Goal: Task Accomplishment & Management: Use online tool/utility

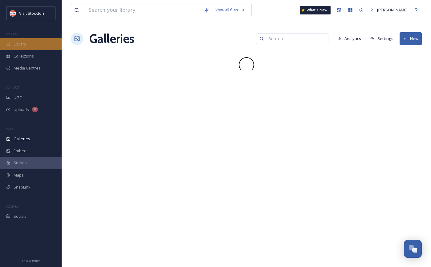
click at [38, 46] on div "Library" at bounding box center [31, 44] width 62 height 12
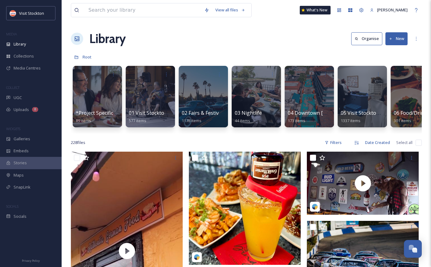
click at [396, 40] on button "New" at bounding box center [396, 38] width 22 height 13
click at [394, 51] on span "File Upload" at bounding box center [393, 53] width 20 height 6
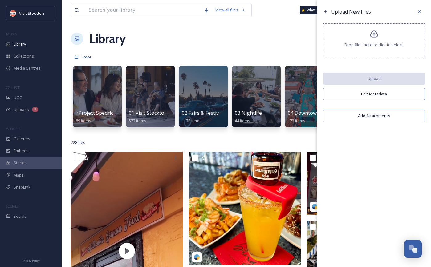
click at [375, 38] on icon at bounding box center [374, 34] width 9 height 9
click at [418, 13] on icon at bounding box center [419, 11] width 5 height 5
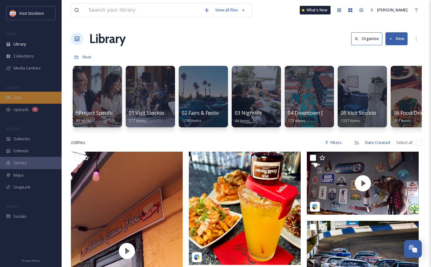
click at [22, 95] on div "UGC" at bounding box center [31, 98] width 62 height 12
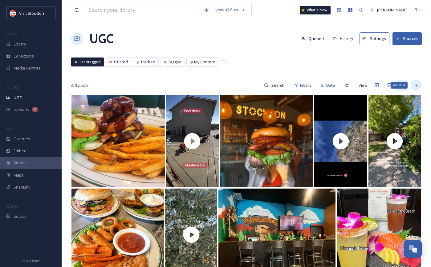
click at [414, 85] on icon at bounding box center [416, 85] width 5 height 5
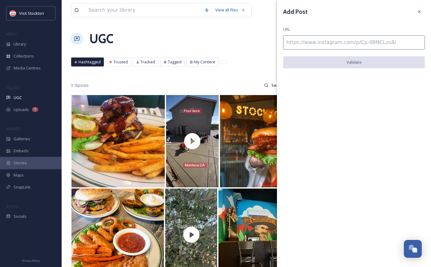
click at [362, 38] on input at bounding box center [354, 42] width 142 height 14
paste input "[URL][DOMAIN_NAME]"
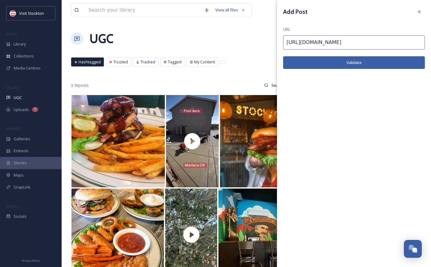
type input "[URL][DOMAIN_NAME]"
click at [376, 62] on button "Validate" at bounding box center [354, 62] width 142 height 13
click at [335, 60] on button "Add Post" at bounding box center [354, 62] width 142 height 13
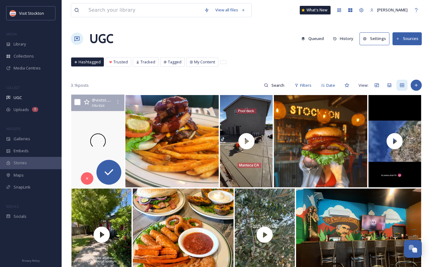
click at [99, 118] on div at bounding box center [98, 141] width 56 height 93
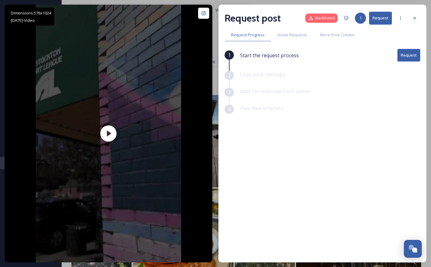
click at [411, 56] on button "Request" at bounding box center [408, 55] width 23 height 13
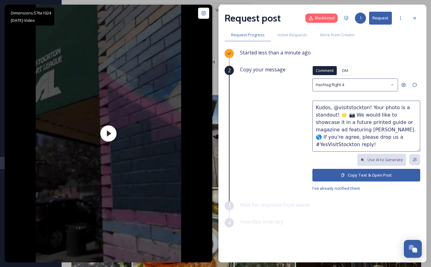
click at [374, 175] on button "Copy Text & Open Post" at bounding box center [366, 175] width 108 height 13
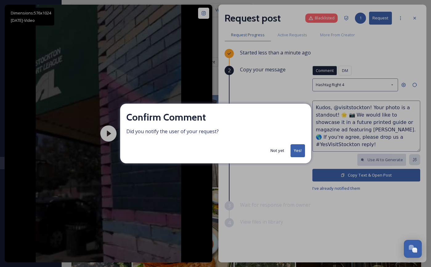
click at [298, 148] on button "Yes!" at bounding box center [297, 150] width 14 height 13
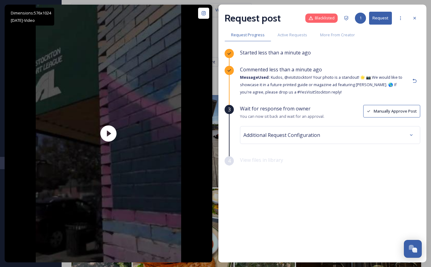
click at [396, 113] on button "Manually Approve Post" at bounding box center [391, 111] width 57 height 13
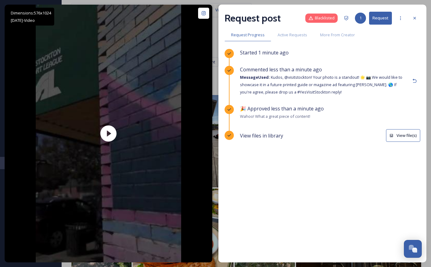
click at [401, 134] on button "View file(s)" at bounding box center [403, 135] width 34 height 13
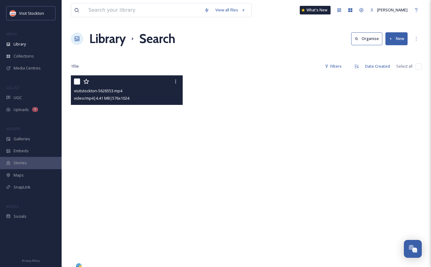
click at [161, 124] on video "visitstockton-5626553.mp4" at bounding box center [127, 174] width 112 height 199
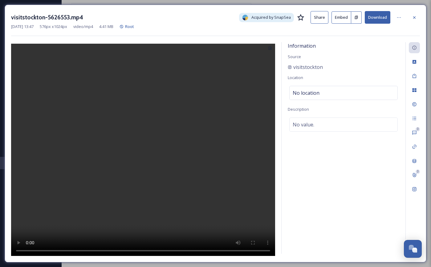
click at [344, 22] on button "Embed" at bounding box center [341, 17] width 20 height 12
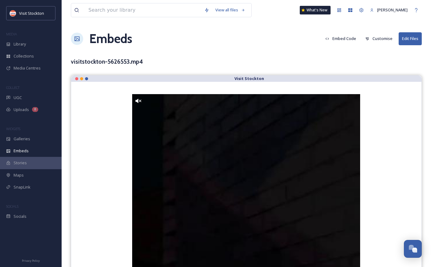
click at [374, 37] on button "Customise" at bounding box center [378, 39] width 33 height 12
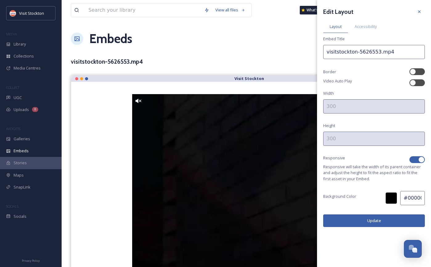
click at [421, 163] on div at bounding box center [416, 159] width 15 height 7
checkbox input "false"
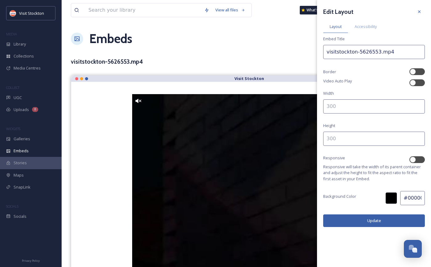
click at [358, 108] on input at bounding box center [374, 106] width 102 height 14
type input "500"
click at [342, 139] on input at bounding box center [374, 139] width 102 height 14
type input "700"
click at [340, 223] on button "Update" at bounding box center [374, 221] width 102 height 13
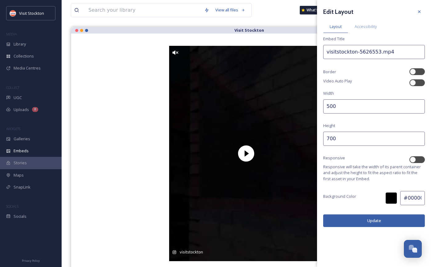
scroll to position [55, 0]
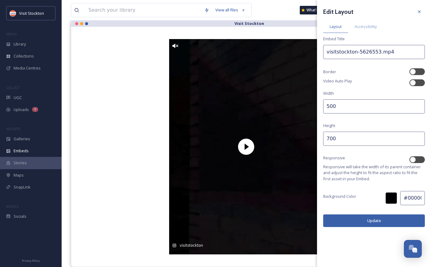
drag, startPoint x: 333, startPoint y: 106, endPoint x: 323, endPoint y: 106, distance: 9.9
click at [323, 106] on input "500" at bounding box center [374, 106] width 102 height 14
type input "450"
drag, startPoint x: 332, startPoint y: 138, endPoint x: 326, endPoint y: 138, distance: 5.2
click at [326, 138] on input "700" at bounding box center [374, 139] width 102 height 14
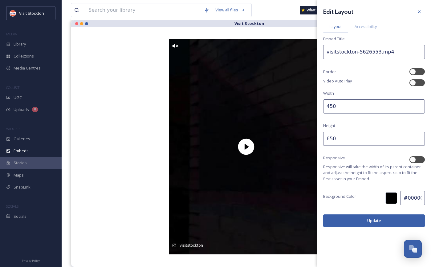
click at [362, 220] on button "Update" at bounding box center [374, 221] width 102 height 13
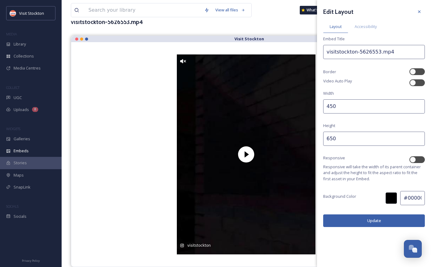
scroll to position [40, 0]
click at [334, 139] on input "650" at bounding box center [374, 139] width 102 height 14
drag, startPoint x: 332, startPoint y: 139, endPoint x: 325, endPoint y: 139, distance: 6.8
click at [325, 139] on input "650" at bounding box center [374, 139] width 102 height 14
click at [367, 221] on button "Update" at bounding box center [374, 221] width 102 height 13
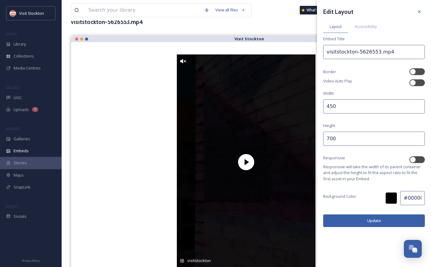
scroll to position [55, 0]
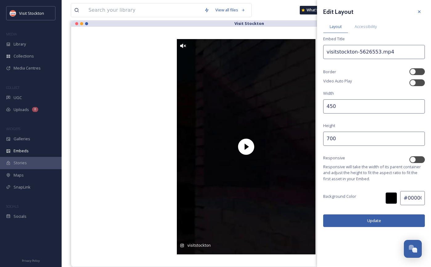
drag, startPoint x: 332, startPoint y: 136, endPoint x: 326, endPoint y: 136, distance: 5.2
click at [326, 136] on input "700" at bounding box center [374, 139] width 102 height 14
click at [339, 221] on button "Update" at bounding box center [374, 221] width 102 height 13
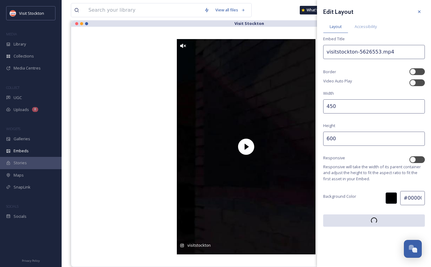
scroll to position [24, 0]
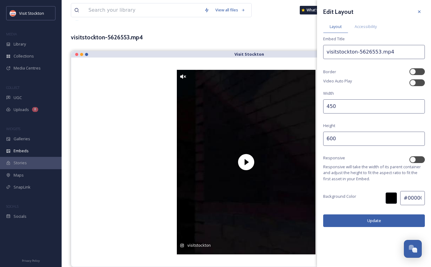
click at [330, 140] on input "600" at bounding box center [374, 139] width 102 height 14
type input "650"
click at [361, 219] on button "Update" at bounding box center [374, 221] width 102 height 13
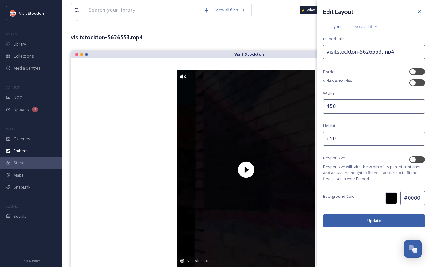
scroll to position [40, 0]
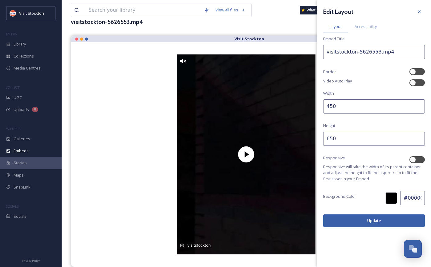
click at [352, 220] on button "Update" at bounding box center [374, 221] width 102 height 13
click at [279, 25] on div "visitstockton-5626553.mp4" at bounding box center [246, 22] width 351 height 9
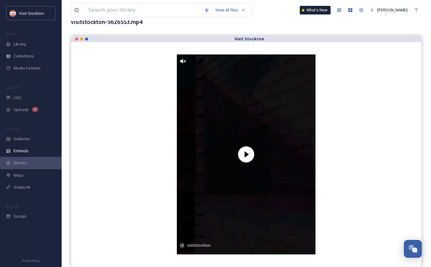
scroll to position [0, 0]
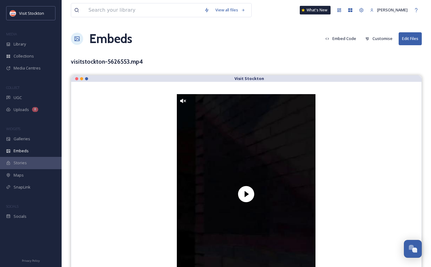
click at [352, 37] on button "Embed Code" at bounding box center [340, 39] width 37 height 12
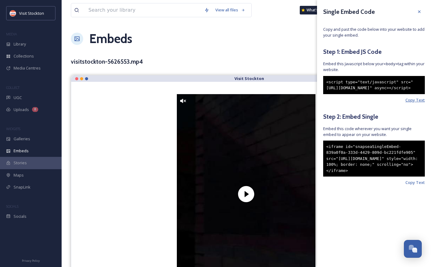
click at [421, 103] on span "Copy Text" at bounding box center [414, 100] width 19 height 6
click at [414, 186] on span "Copy Text" at bounding box center [414, 183] width 19 height 6
click at [270, 48] on div "View all files What's New [PERSON_NAME] Embeds Embed Code Customise Edit Files …" at bounding box center [246, 153] width 369 height 307
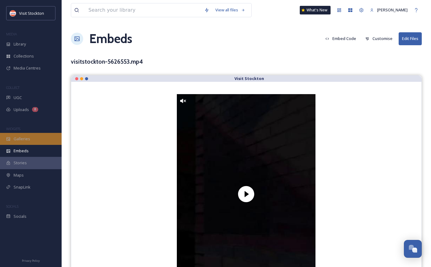
click at [30, 134] on div "Galleries" at bounding box center [31, 139] width 62 height 12
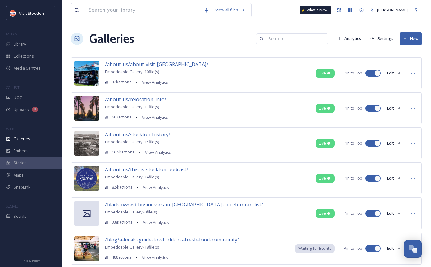
click at [293, 40] on input at bounding box center [295, 39] width 60 height 12
type input "b"
type input "f"
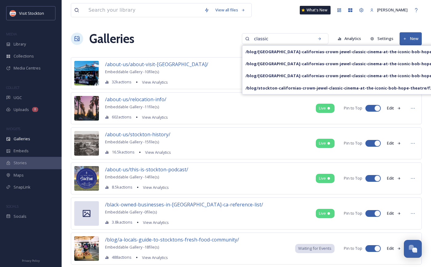
type input "classic"
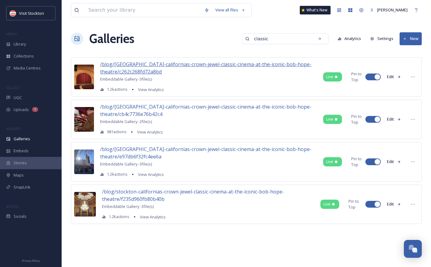
click at [224, 64] on span "/blog/[GEOGRAPHIC_DATA]-californias-crown-jewel-classic-cinema-at-the-iconic-bo…" at bounding box center [205, 68] width 211 height 14
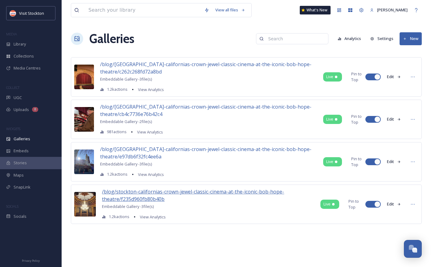
click at [160, 191] on span "/blog/stockton-californias-crown-jewel-classic-cinema-at-the-iconic-bob-hope-th…" at bounding box center [193, 195] width 182 height 14
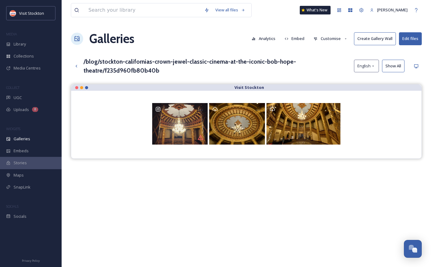
click at [299, 37] on button "Embed" at bounding box center [294, 39] width 26 height 12
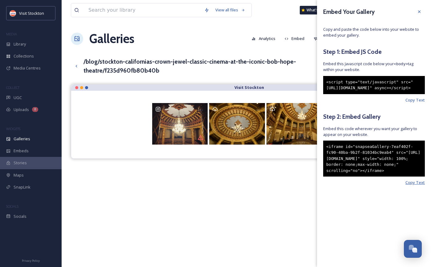
click at [415, 186] on span "Copy Text" at bounding box center [414, 183] width 19 height 6
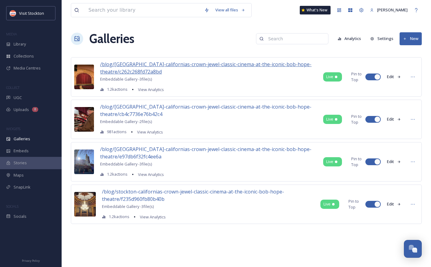
click at [151, 65] on span "/blog/[GEOGRAPHIC_DATA]-californias-crown-jewel-classic-cinema-at-the-iconic-bo…" at bounding box center [205, 68] width 211 height 14
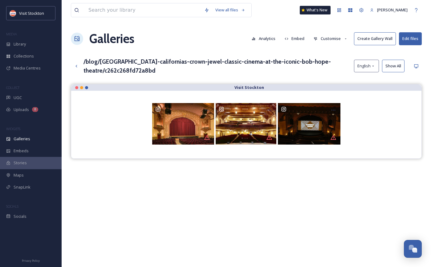
click at [300, 37] on button "Embed" at bounding box center [294, 39] width 26 height 12
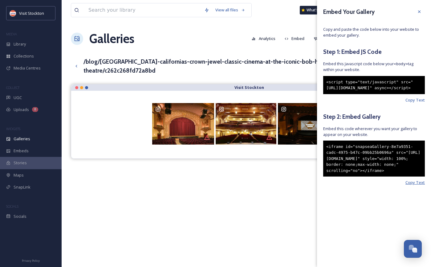
click at [413, 186] on span "Copy Text" at bounding box center [414, 183] width 19 height 6
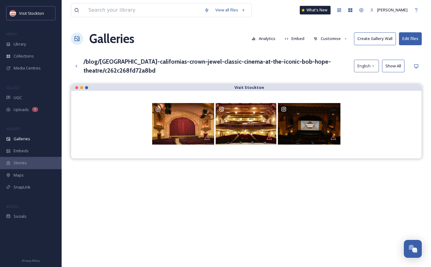
click at [274, 174] on div "Visit Stockton" at bounding box center [246, 217] width 351 height 267
click at [342, 37] on button "Customise" at bounding box center [330, 39] width 40 height 12
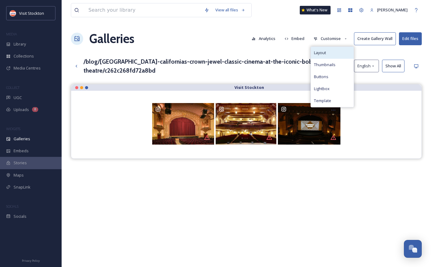
click at [334, 51] on div "Layout" at bounding box center [332, 53] width 43 height 12
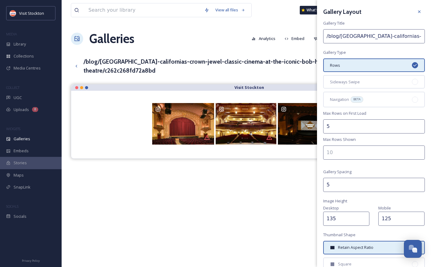
click at [307, 75] on h3 "/blog/[GEOGRAPHIC_DATA]-californias-crown-jewel-classic-cinema-at-the-iconic-bo…" at bounding box center [218, 66] width 270 height 18
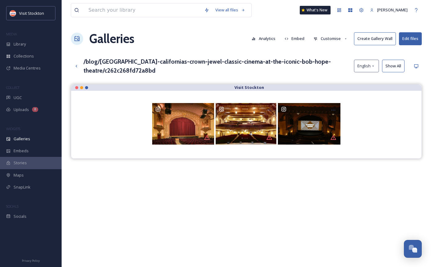
click at [336, 42] on button "Customise" at bounding box center [330, 39] width 40 height 12
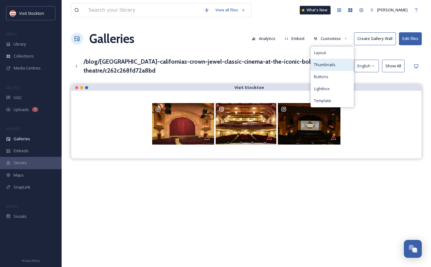
click at [335, 65] on span "Thumbnails" at bounding box center [325, 65] width 22 height 6
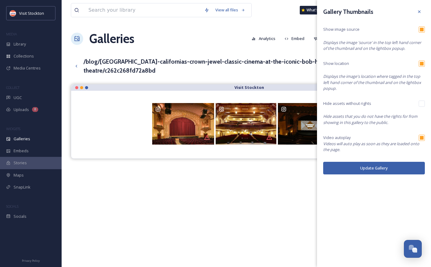
click at [420, 30] on input "checkbox" at bounding box center [422, 29] width 6 height 6
checkbox input "false"
click at [359, 168] on button "Update Gallery" at bounding box center [374, 168] width 102 height 13
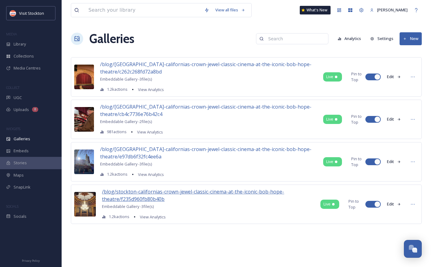
click at [164, 194] on span "/blog/stockton-californias-crown-jewel-classic-cinema-at-the-iconic-bob-hope-th…" at bounding box center [193, 195] width 182 height 14
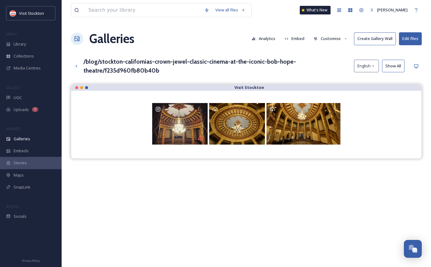
click at [334, 38] on button "Customise" at bounding box center [330, 39] width 40 height 12
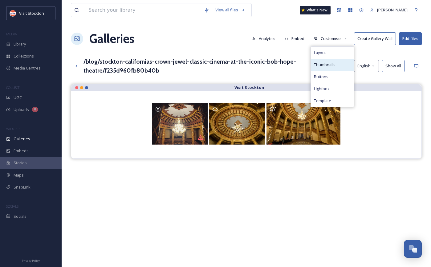
click at [332, 69] on div "Thumbnails" at bounding box center [332, 65] width 43 height 12
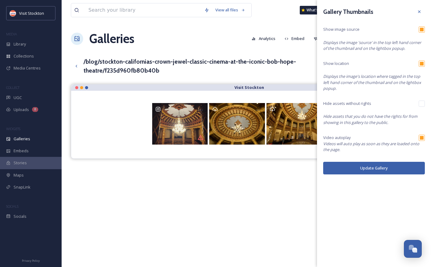
click at [421, 28] on input "checkbox" at bounding box center [422, 29] width 6 height 6
checkbox input "false"
click at [387, 171] on button "Update Gallery" at bounding box center [374, 168] width 102 height 13
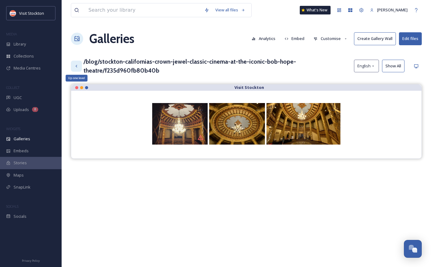
click at [77, 67] on icon at bounding box center [76, 66] width 5 height 5
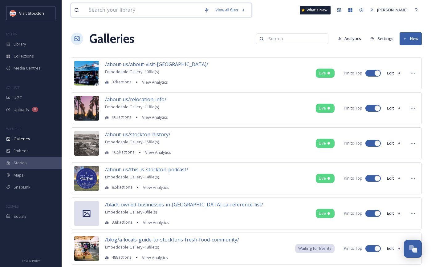
click at [170, 4] on input at bounding box center [143, 10] width 116 height 14
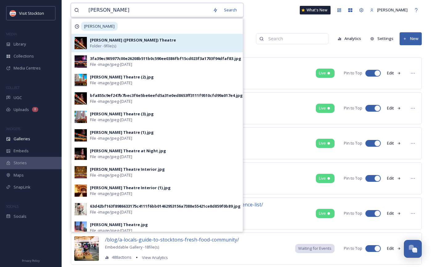
type input "[PERSON_NAME]"
click at [132, 39] on strong "[PERSON_NAME] ([PERSON_NAME]) Theatre" at bounding box center [133, 40] width 86 height 6
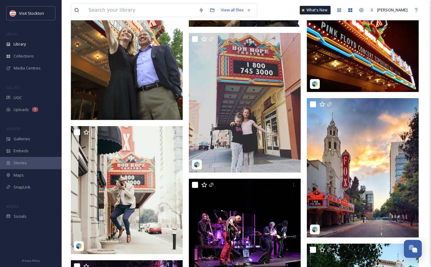
scroll to position [133, 0]
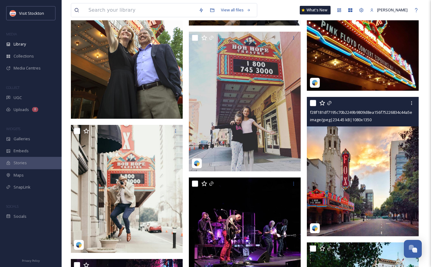
click at [395, 152] on img at bounding box center [363, 167] width 112 height 140
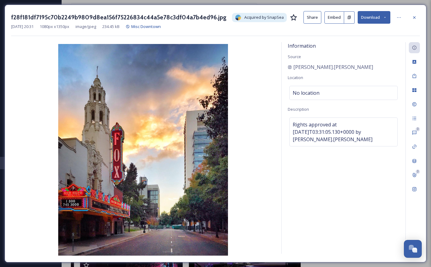
click at [331, 20] on button "Embed" at bounding box center [334, 17] width 20 height 12
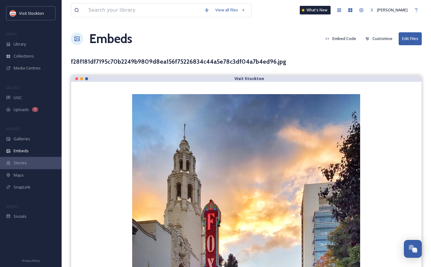
click at [370, 38] on button "Customise" at bounding box center [378, 39] width 33 height 12
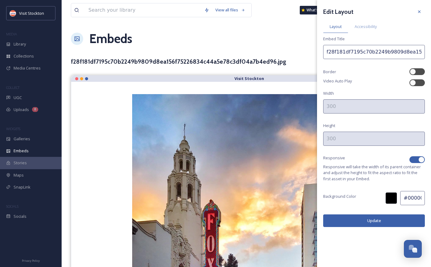
click at [421, 158] on div at bounding box center [421, 160] width 6 height 6
checkbox input "false"
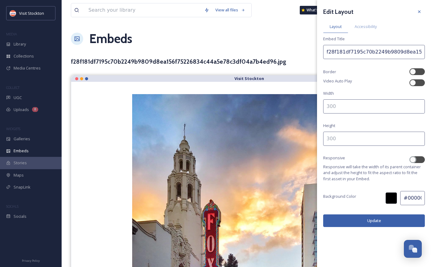
click at [346, 108] on input at bounding box center [374, 106] width 102 height 14
type input "500"
click at [338, 138] on input at bounding box center [374, 139] width 102 height 14
click at [353, 221] on button "Update" at bounding box center [374, 221] width 102 height 13
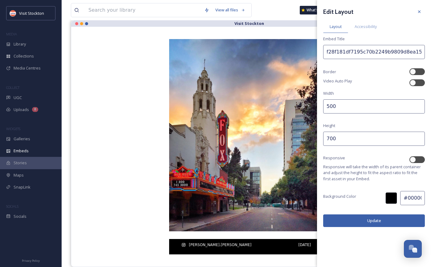
scroll to position [55, 0]
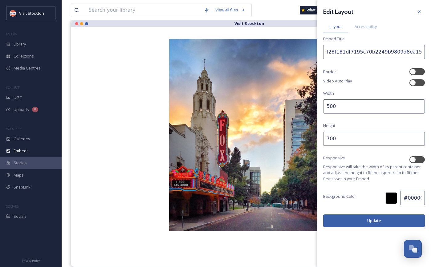
drag, startPoint x: 329, startPoint y: 139, endPoint x: 324, endPoint y: 139, distance: 5.2
click at [324, 139] on input "700" at bounding box center [374, 139] width 102 height 14
drag, startPoint x: 332, startPoint y: 139, endPoint x: 326, endPoint y: 139, distance: 6.5
click at [326, 139] on input "700" at bounding box center [374, 139] width 102 height 14
click at [343, 225] on button "Update" at bounding box center [374, 221] width 102 height 13
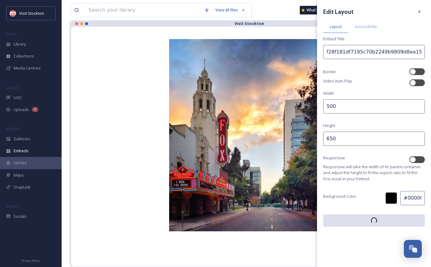
scroll to position [40, 0]
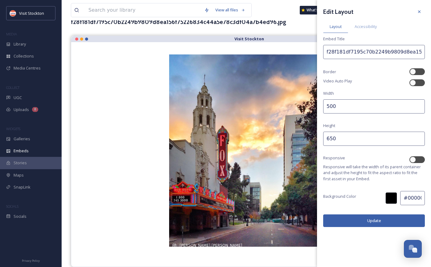
click at [333, 141] on input "650" at bounding box center [374, 139] width 102 height 14
type input "600"
click at [340, 222] on button "Update" at bounding box center [374, 221] width 102 height 13
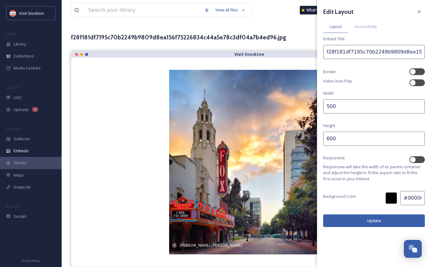
scroll to position [24, 0]
click at [326, 106] on input "500" at bounding box center [374, 106] width 102 height 14
type input "600"
click at [360, 221] on button "Update" at bounding box center [374, 221] width 102 height 13
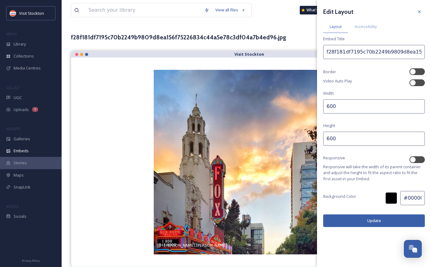
drag, startPoint x: 330, startPoint y: 136, endPoint x: 326, endPoint y: 136, distance: 3.4
click at [326, 136] on input "600" at bounding box center [374, 139] width 102 height 14
click at [359, 220] on button "Update" at bounding box center [374, 221] width 102 height 13
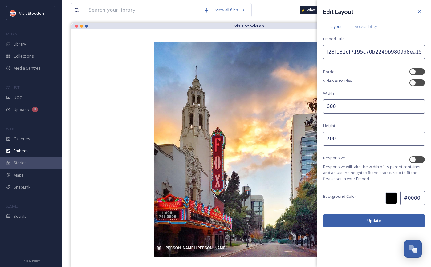
scroll to position [55, 0]
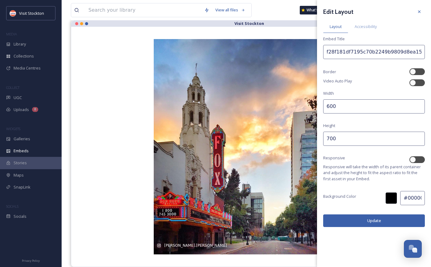
click at [327, 139] on input "700" at bounding box center [374, 139] width 102 height 14
type input "800"
click at [328, 107] on input "600" at bounding box center [374, 106] width 102 height 14
type input "500"
click at [356, 217] on button "Update" at bounding box center [374, 221] width 102 height 13
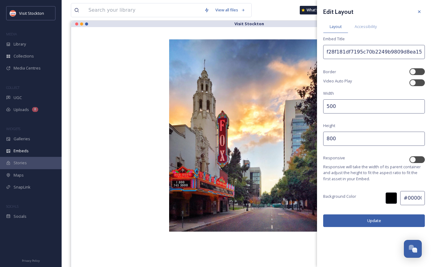
scroll to position [86, 0]
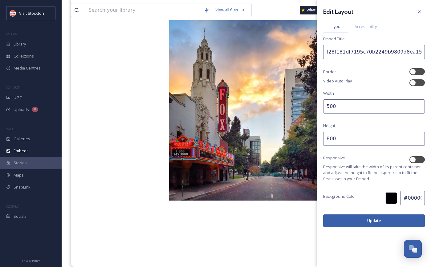
drag, startPoint x: 329, startPoint y: 140, endPoint x: 322, endPoint y: 140, distance: 6.2
click at [322, 140] on div "Edit Layout Layout Accessibility Embed Title f28f181df7195c70b2249b9809d8ea156f…" at bounding box center [374, 116] width 114 height 233
click at [345, 221] on button "Update" at bounding box center [374, 221] width 102 height 13
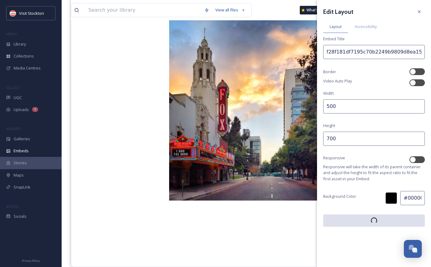
scroll to position [55, 0]
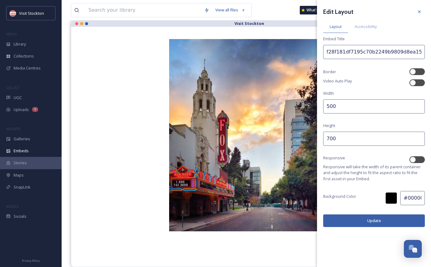
drag, startPoint x: 333, startPoint y: 138, endPoint x: 321, endPoint y: 138, distance: 12.0
click at [321, 138] on div "Edit Layout Layout Accessibility Embed Title f28f181df7195c70b2249b9809d8ea156f…" at bounding box center [374, 116] width 114 height 233
click at [344, 219] on button "Update" at bounding box center [374, 221] width 102 height 13
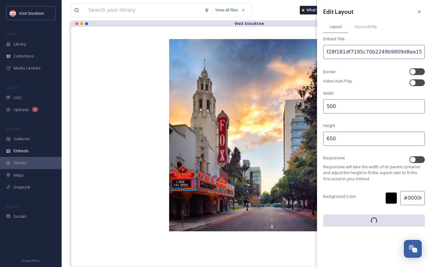
scroll to position [40, 0]
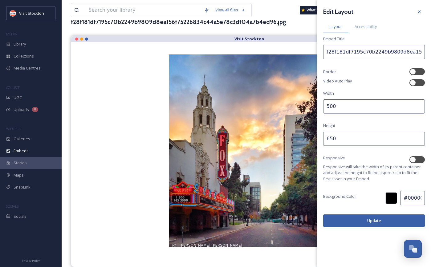
click at [331, 136] on input "650" at bounding box center [374, 139] width 102 height 14
click at [334, 138] on input "650" at bounding box center [374, 139] width 102 height 14
type input "600"
click at [359, 224] on button "Update" at bounding box center [374, 221] width 102 height 13
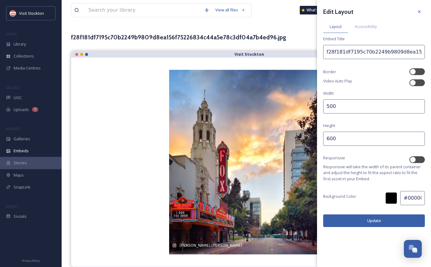
scroll to position [24, 0]
click at [364, 220] on button "Update" at bounding box center [374, 221] width 102 height 13
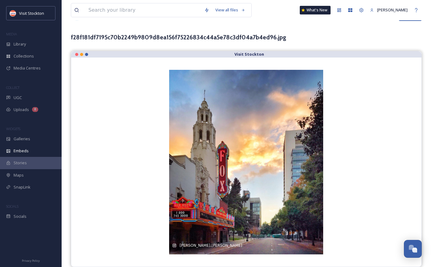
click at [302, 42] on div "f28f181df7195c70b2249b9809d8ea156f75226834c44a5e78c3df04a7b4ed96.jpg" at bounding box center [246, 37] width 351 height 9
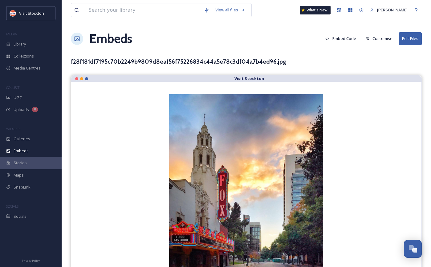
click at [345, 41] on button "Embed Code" at bounding box center [340, 39] width 37 height 12
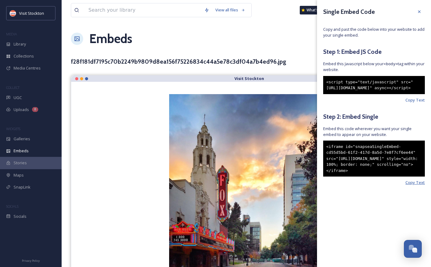
click at [413, 186] on span "Copy Text" at bounding box center [414, 183] width 19 height 6
click at [18, 43] on span "Library" at bounding box center [20, 44] width 12 height 6
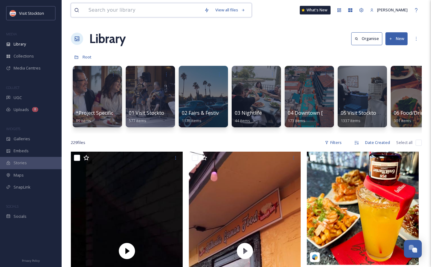
click at [161, 9] on input at bounding box center [143, 10] width 116 height 14
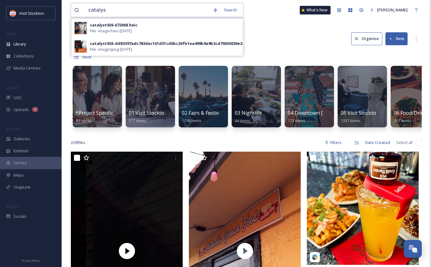
type input "catalyst"
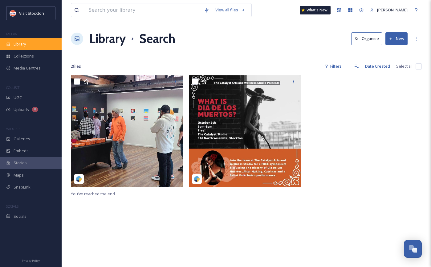
click at [14, 45] on span "Library" at bounding box center [20, 44] width 12 height 6
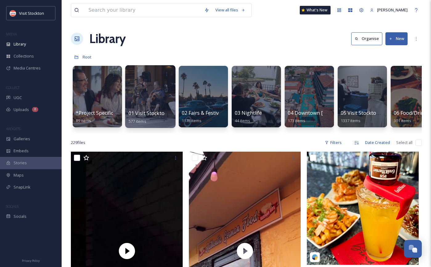
click at [161, 101] on div at bounding box center [150, 96] width 50 height 63
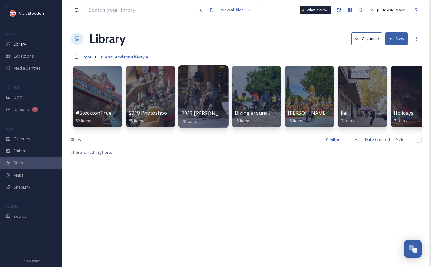
click at [204, 94] on div at bounding box center [203, 96] width 50 height 63
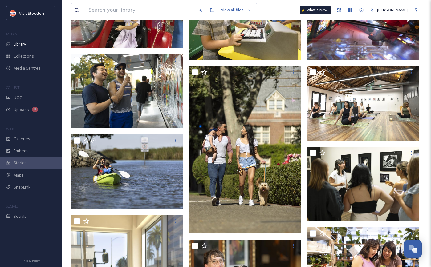
scroll to position [515, 0]
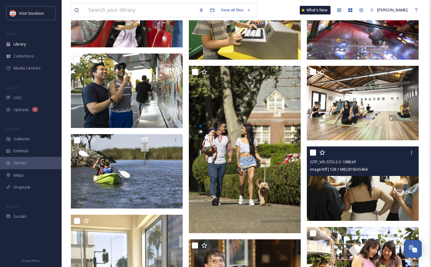
click at [344, 187] on img at bounding box center [363, 184] width 112 height 75
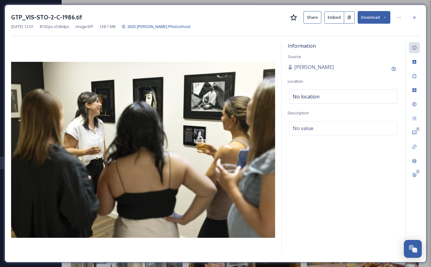
click at [336, 17] on button "Embed" at bounding box center [334, 17] width 20 height 12
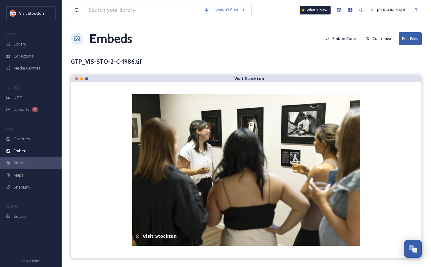
click at [344, 41] on button "Embed Code" at bounding box center [340, 39] width 37 height 12
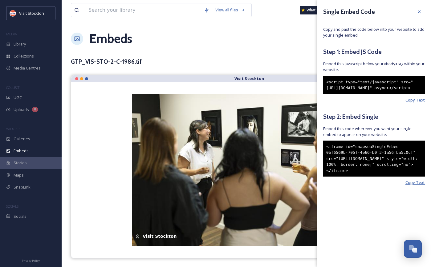
click at [410, 186] on span "Copy Text" at bounding box center [414, 183] width 19 height 6
click at [414, 186] on span "Copy Text" at bounding box center [414, 183] width 19 height 6
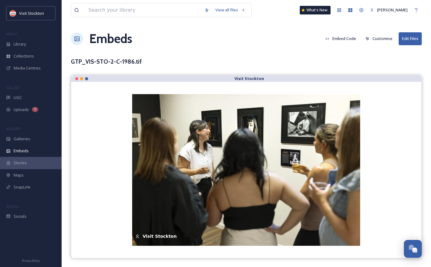
click at [256, 46] on div "Embeds Embed Code Customise Edit Files" at bounding box center [246, 39] width 351 height 18
click at [374, 40] on button "Customise" at bounding box center [378, 39] width 33 height 12
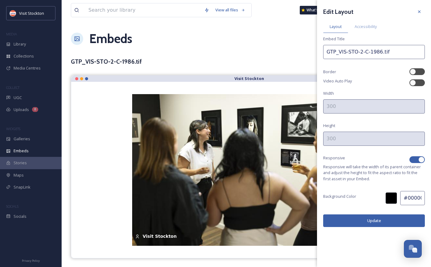
click at [419, 159] on div at bounding box center [421, 160] width 6 height 6
checkbox input "false"
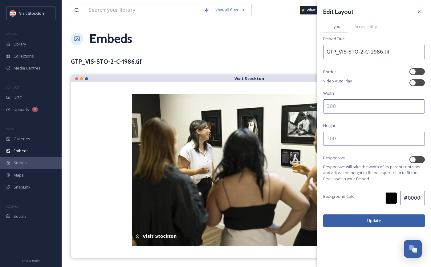
click at [353, 103] on input at bounding box center [374, 106] width 102 height 14
type input "500"
click at [360, 143] on input at bounding box center [374, 139] width 102 height 14
click at [342, 223] on button "Update" at bounding box center [374, 221] width 102 height 13
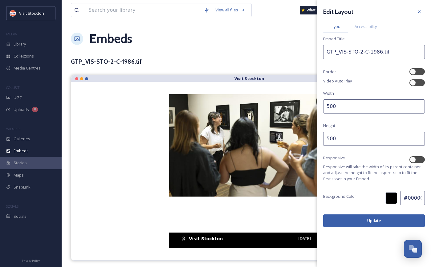
drag, startPoint x: 337, startPoint y: 107, endPoint x: 315, endPoint y: 107, distance: 21.9
click at [315, 107] on div "View all files What's New [PERSON_NAME] Embeds Embed Code Customise Edit Files …" at bounding box center [246, 133] width 369 height 267
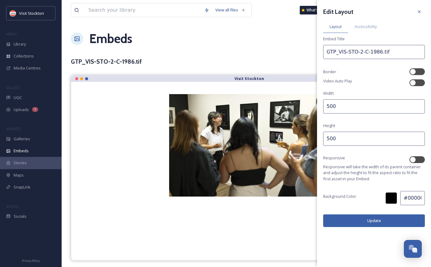
click at [330, 134] on input "500" at bounding box center [374, 139] width 102 height 14
drag, startPoint x: 330, startPoint y: 137, endPoint x: 325, endPoint y: 137, distance: 4.6
click at [325, 137] on input "500" at bounding box center [374, 139] width 102 height 14
type input "700"
click at [338, 220] on button "Update" at bounding box center [374, 221] width 102 height 13
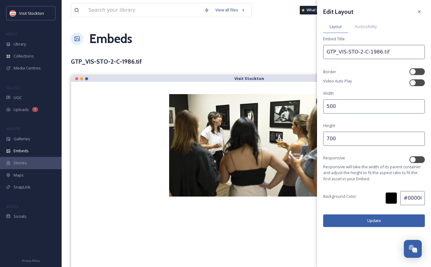
drag, startPoint x: 339, startPoint y: 107, endPoint x: 318, endPoint y: 107, distance: 20.9
click at [318, 107] on div "Edit Layout Layout Accessibility Embed Title GTP_VIS-STO-2-C-1986.tif Border Vi…" at bounding box center [374, 116] width 114 height 233
type input "700"
drag, startPoint x: 339, startPoint y: 136, endPoint x: 314, endPoint y: 136, distance: 25.6
click at [314, 136] on div "View all files What's New [PERSON_NAME] Embeds Embed Code Customise Edit Files …" at bounding box center [246, 161] width 369 height 322
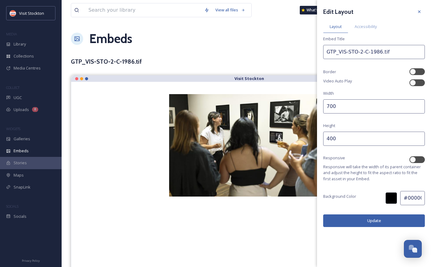
type input "400"
click at [338, 220] on button "Update" at bounding box center [374, 221] width 102 height 13
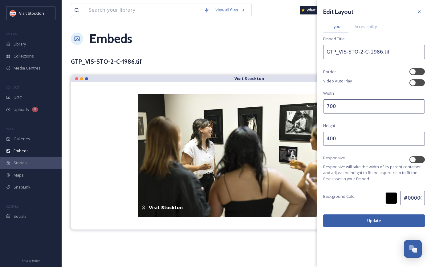
drag, startPoint x: 329, startPoint y: 106, endPoint x: 322, endPoint y: 106, distance: 6.5
click at [322, 106] on div "Edit Layout Layout Accessibility Embed Title GTP_VIS-STO-2-C-1986.tif Border Vi…" at bounding box center [374, 116] width 114 height 233
type input "800"
click at [329, 135] on input "400" at bounding box center [374, 139] width 102 height 14
click at [357, 222] on button "Update" at bounding box center [374, 221] width 102 height 13
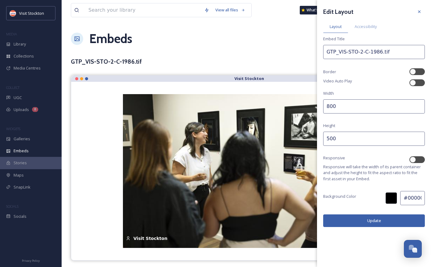
drag, startPoint x: 332, startPoint y: 139, endPoint x: 321, endPoint y: 139, distance: 11.7
click at [321, 139] on div "Edit Layout Layout Accessibility Embed Title GTP_VIS-STO-2-C-1986.tif Border Vi…" at bounding box center [374, 116] width 114 height 233
type input "450"
drag, startPoint x: 333, startPoint y: 107, endPoint x: 325, endPoint y: 107, distance: 7.4
click at [325, 107] on input "800" at bounding box center [374, 106] width 102 height 14
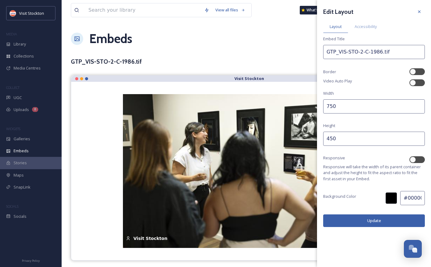
type input "750"
click at [374, 222] on button "Update" at bounding box center [374, 221] width 102 height 13
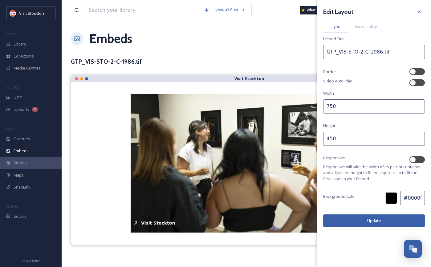
click at [345, 216] on button "Update" at bounding box center [374, 221] width 102 height 13
click at [223, 51] on div "View all files What's New [PERSON_NAME] Embeds Embed Code Customise Edit Files …" at bounding box center [246, 133] width 369 height 267
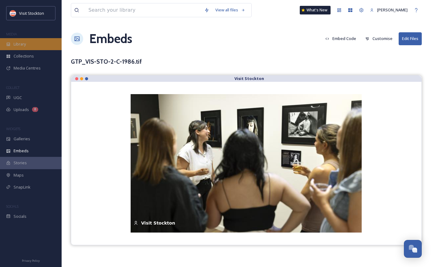
click at [25, 44] on span "Library" at bounding box center [20, 44] width 12 height 6
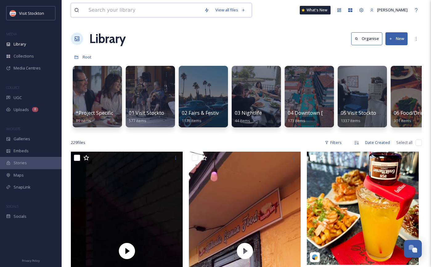
click at [124, 13] on input at bounding box center [143, 10] width 116 height 14
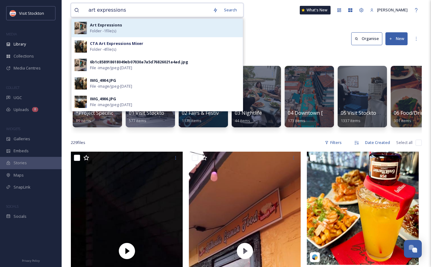
type input "art expressions"
click at [144, 26] on div "Art Expressions Folder - 1 file(s)" at bounding box center [165, 28] width 150 height 12
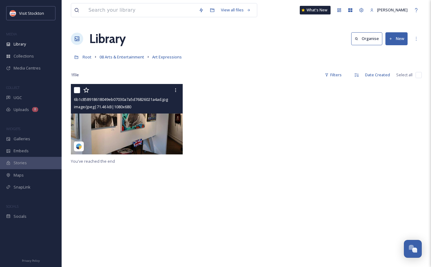
click at [139, 140] on img at bounding box center [127, 119] width 112 height 71
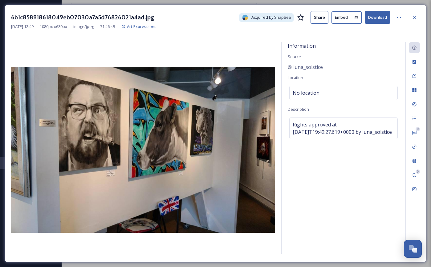
click at [344, 18] on button "Embed" at bounding box center [341, 17] width 20 height 12
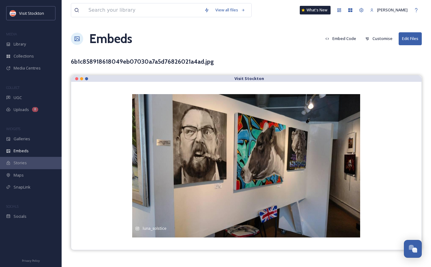
click at [336, 39] on button "Embed Code" at bounding box center [340, 39] width 37 height 12
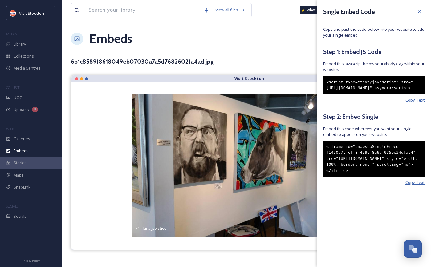
click at [415, 186] on span "Copy Text" at bounding box center [414, 183] width 19 height 6
click at [409, 186] on span "Copy Text" at bounding box center [414, 183] width 19 height 6
click at [253, 50] on div "View all files What's New [PERSON_NAME] Embeds Embed Code Customise Edit Files …" at bounding box center [246, 133] width 369 height 267
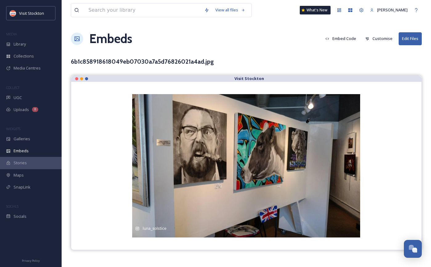
click at [373, 39] on button "Customise" at bounding box center [378, 39] width 33 height 12
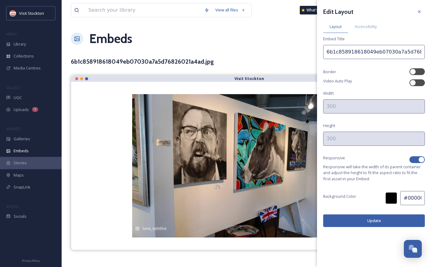
click at [419, 159] on div at bounding box center [421, 160] width 6 height 6
checkbox input "false"
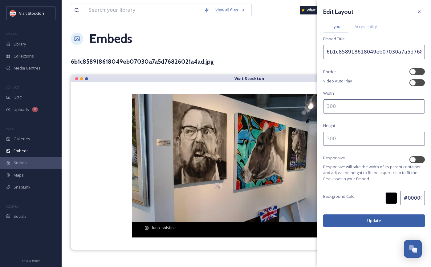
drag, startPoint x: 346, startPoint y: 108, endPoint x: 309, endPoint y: 105, distance: 36.8
click at [309, 105] on div "View all files What's New [PERSON_NAME] Embeds Embed Code Customise Edit Files …" at bounding box center [246, 133] width 369 height 267
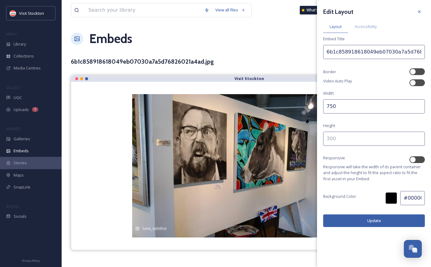
type input "750"
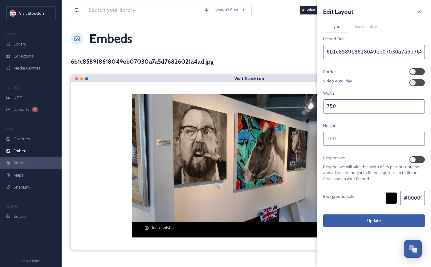
drag, startPoint x: 339, startPoint y: 142, endPoint x: 309, endPoint y: 140, distance: 30.9
click at [309, 140] on div "View all files What's New [PERSON_NAME] Embeds Embed Code Customise Edit Files …" at bounding box center [246, 133] width 369 height 267
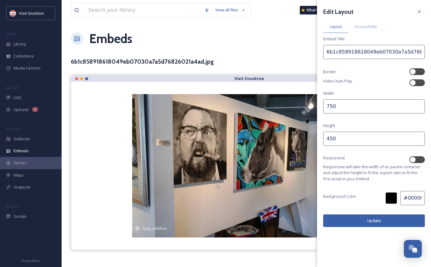
type input "450"
click at [348, 223] on button "Update" at bounding box center [374, 221] width 102 height 13
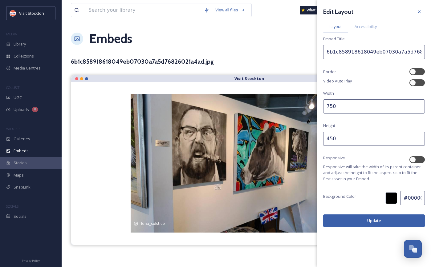
drag, startPoint x: 337, startPoint y: 107, endPoint x: 330, endPoint y: 106, distance: 6.9
click at [330, 106] on input "750" at bounding box center [374, 106] width 102 height 14
type input "700"
drag, startPoint x: 334, startPoint y: 137, endPoint x: 330, endPoint y: 137, distance: 4.9
click at [330, 137] on input "450" at bounding box center [374, 139] width 102 height 14
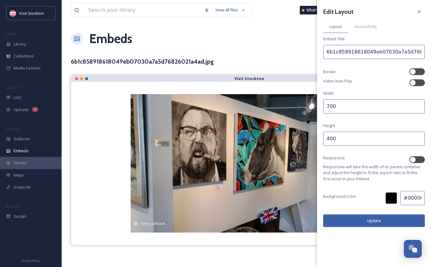
type input "400"
click at [355, 222] on button "Update" at bounding box center [374, 221] width 102 height 13
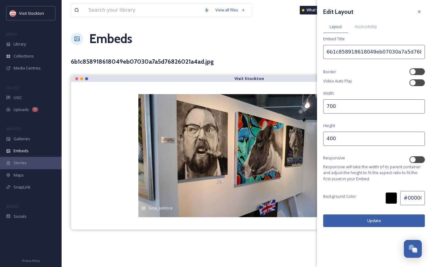
click at [350, 223] on button "Update" at bounding box center [374, 221] width 102 height 13
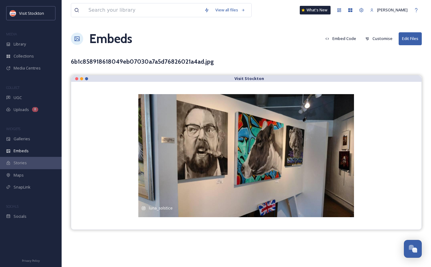
click at [264, 59] on div "6b1c858918618049eb07030a7a5d76826021a4ad.jpg" at bounding box center [246, 61] width 351 height 9
click at [20, 41] on span "Library" at bounding box center [20, 44] width 12 height 6
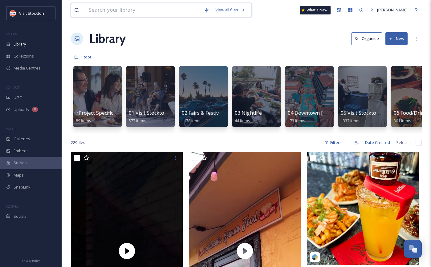
click at [116, 10] on input at bounding box center [143, 10] width 116 height 14
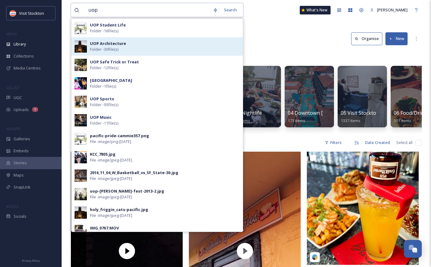
type input "uop"
click at [125, 46] on div "UOP Architecture Folder - 30 file(s)" at bounding box center [165, 47] width 150 height 12
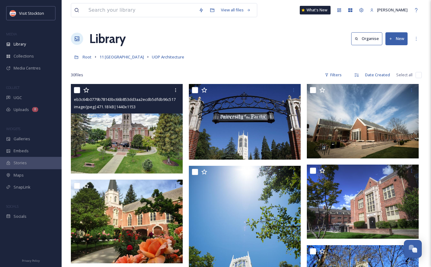
click at [150, 134] on img at bounding box center [127, 128] width 112 height 89
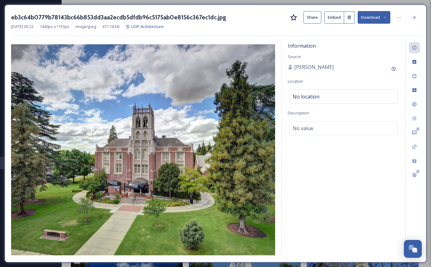
click at [331, 22] on button "Embed" at bounding box center [334, 17] width 20 height 12
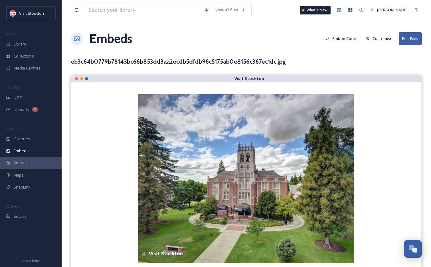
scroll to position [9, 0]
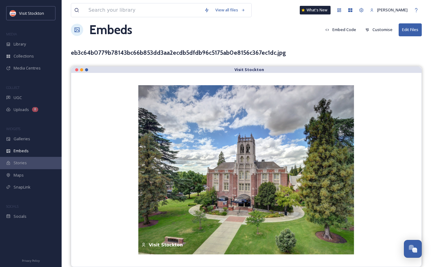
click at [377, 30] on button "Customise" at bounding box center [378, 30] width 33 height 12
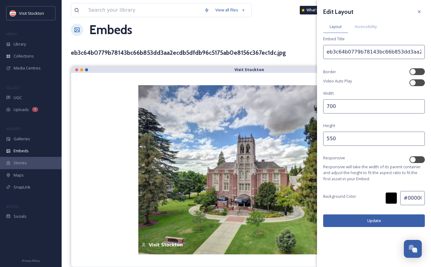
click at [382, 222] on button "Update" at bounding box center [374, 221] width 102 height 13
click at [300, 54] on div "eb3c64b0779b78143bc66b853dd3aa2ecdb5dfdb96c5175ab0e8156c367ec1dc.jpg" at bounding box center [246, 52] width 351 height 9
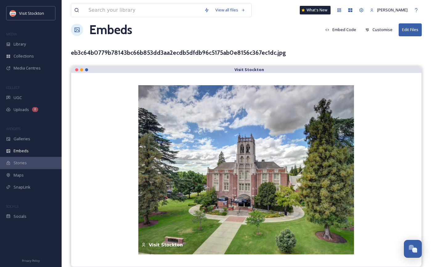
click at [338, 29] on button "Embed Code" at bounding box center [340, 30] width 37 height 12
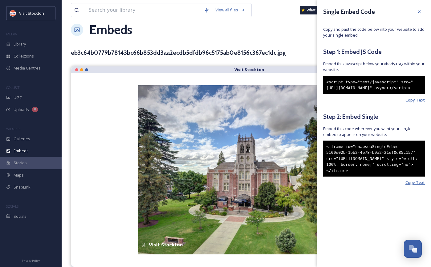
click at [415, 186] on span "Copy Text" at bounding box center [414, 183] width 19 height 6
click at [20, 43] on span "Library" at bounding box center [20, 44] width 12 height 6
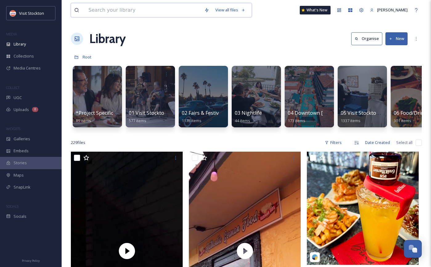
click at [136, 12] on input at bounding box center [143, 10] width 116 height 14
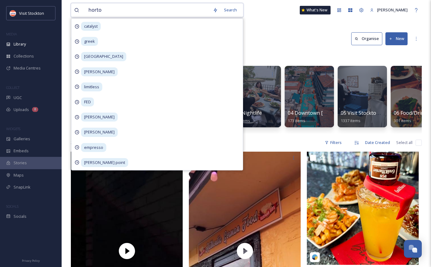
type input "[PERSON_NAME]"
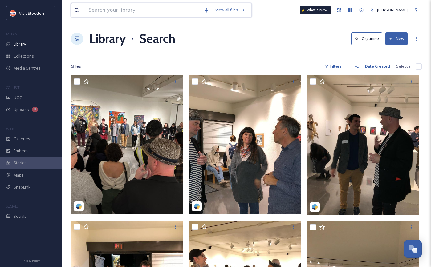
click at [121, 9] on input at bounding box center [143, 10] width 116 height 14
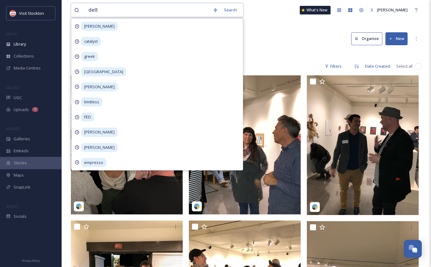
type input "delta"
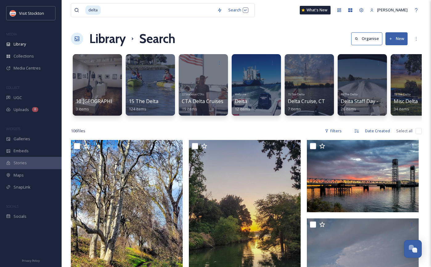
click at [84, 83] on div at bounding box center [97, 85] width 50 height 63
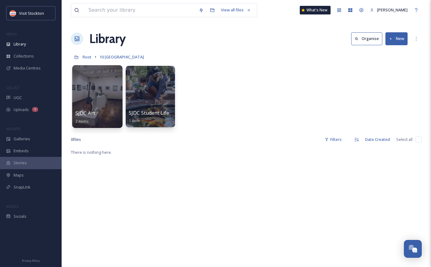
click at [101, 100] on div at bounding box center [97, 96] width 50 height 63
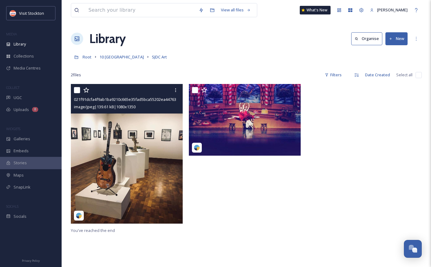
click at [148, 129] on img at bounding box center [127, 154] width 112 height 140
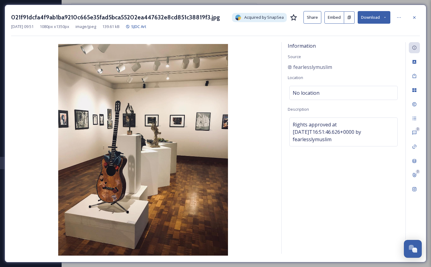
click at [334, 18] on button "Embed" at bounding box center [334, 17] width 20 height 12
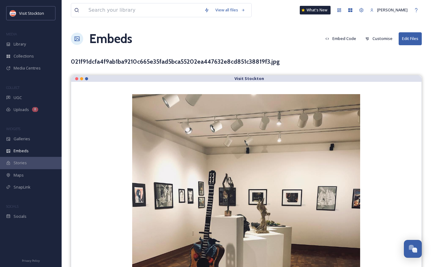
click at [378, 41] on button "Customise" at bounding box center [378, 39] width 33 height 12
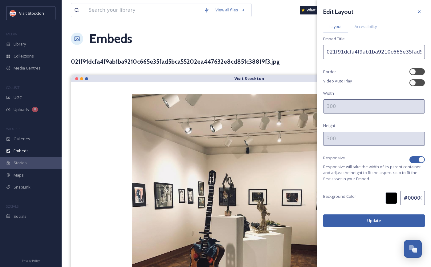
click at [421, 160] on div at bounding box center [421, 160] width 6 height 6
checkbox input "false"
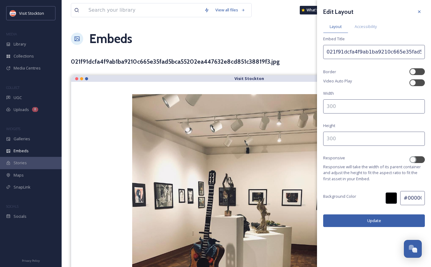
click at [375, 106] on input at bounding box center [374, 106] width 102 height 14
type input "500"
click at [363, 137] on input at bounding box center [374, 139] width 102 height 14
click at [365, 221] on button "Update" at bounding box center [374, 221] width 102 height 13
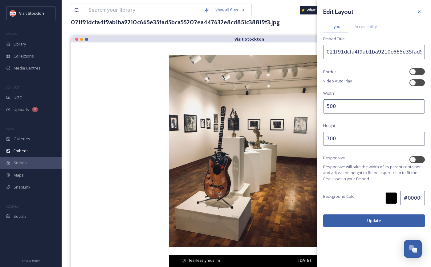
scroll to position [55, 0]
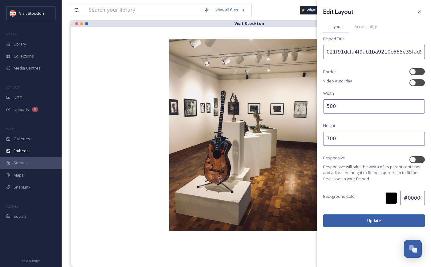
click at [325, 139] on input "700" at bounding box center [374, 139] width 102 height 14
click at [329, 140] on input "700" at bounding box center [374, 139] width 102 height 14
type input "600"
click at [380, 220] on button "Update" at bounding box center [374, 221] width 102 height 13
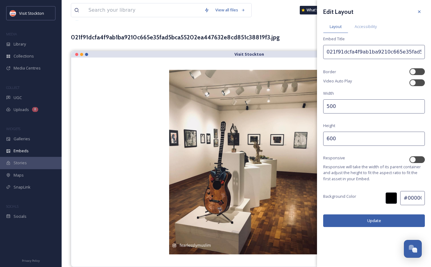
scroll to position [24, 0]
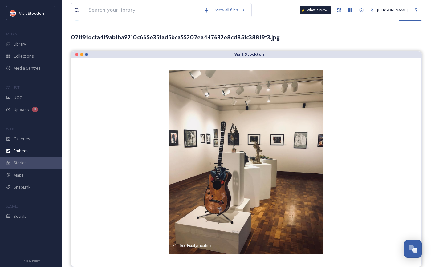
click at [288, 43] on div "View all files What's New [PERSON_NAME] Embeds Embed Code Customise Edit Files …" at bounding box center [246, 122] width 369 height 292
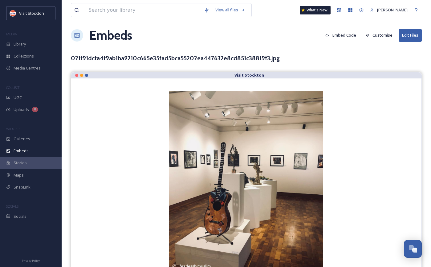
scroll to position [0, 0]
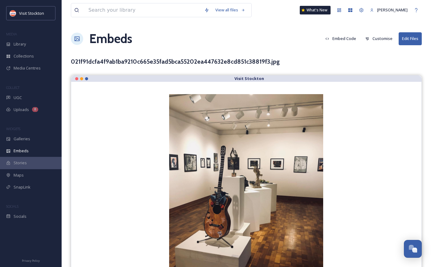
click at [345, 38] on button "Embed Code" at bounding box center [340, 39] width 37 height 12
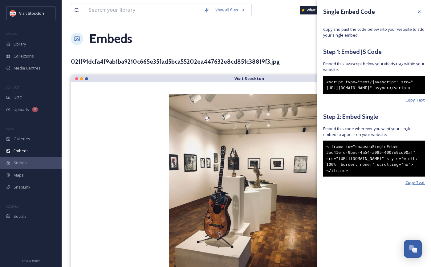
click at [415, 186] on span "Copy Text" at bounding box center [414, 183] width 19 height 6
click at [412, 186] on span "Copy Text" at bounding box center [414, 183] width 19 height 6
click at [32, 43] on div "Library" at bounding box center [31, 44] width 62 height 12
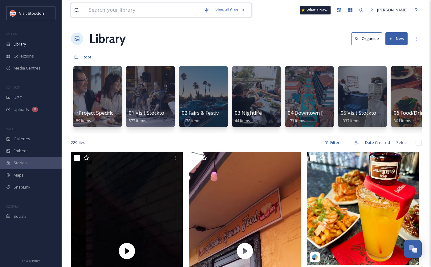
click at [152, 8] on input at bounding box center [143, 10] width 116 height 14
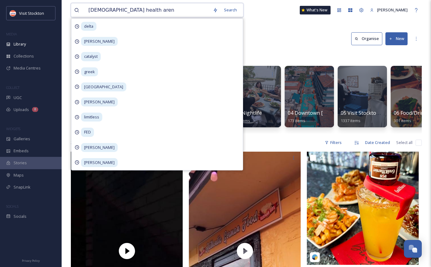
type input "adventist health arena"
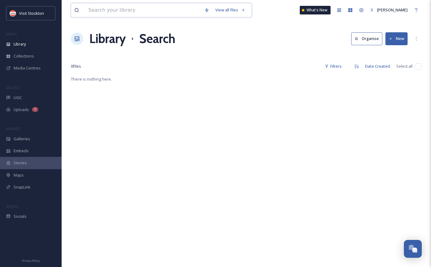
click at [135, 7] on input at bounding box center [143, 10] width 116 height 14
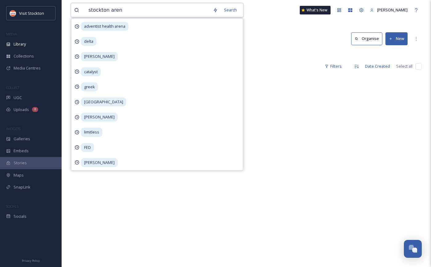
type input "[GEOGRAPHIC_DATA]"
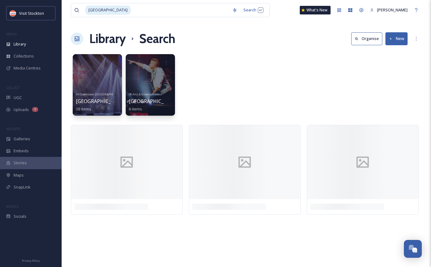
click at [284, 47] on div "Library Search Organise New" at bounding box center [246, 39] width 351 height 18
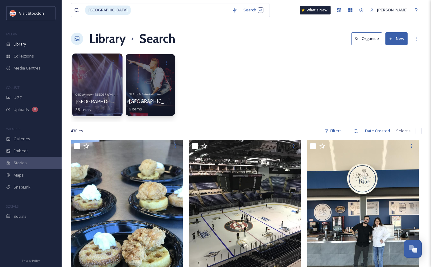
click at [98, 84] on div at bounding box center [97, 85] width 50 height 63
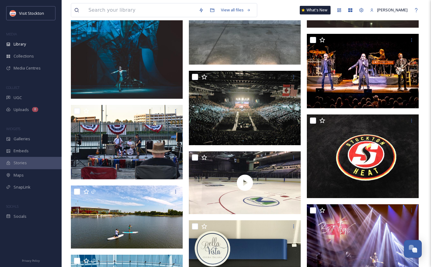
scroll to position [736, 0]
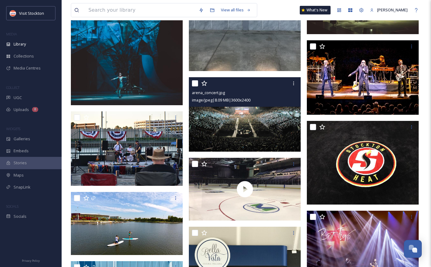
click at [254, 117] on img at bounding box center [245, 114] width 112 height 75
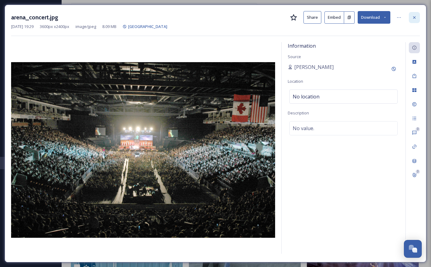
click at [417, 15] on div at bounding box center [414, 17] width 11 height 11
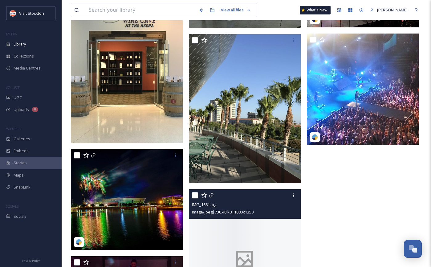
scroll to position [1084, 0]
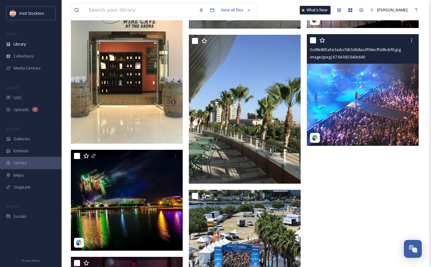
click at [354, 123] on img at bounding box center [363, 90] width 112 height 112
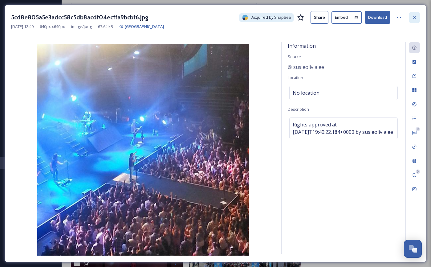
click at [416, 17] on icon at bounding box center [414, 17] width 5 height 5
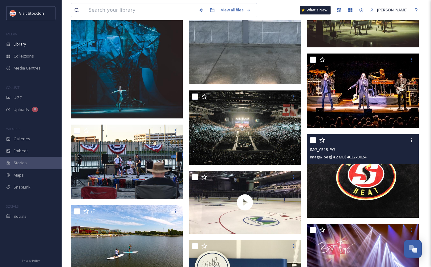
scroll to position [721, 0]
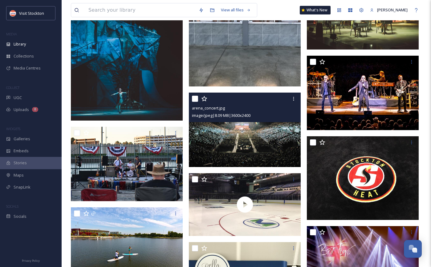
click at [254, 124] on img at bounding box center [245, 130] width 112 height 75
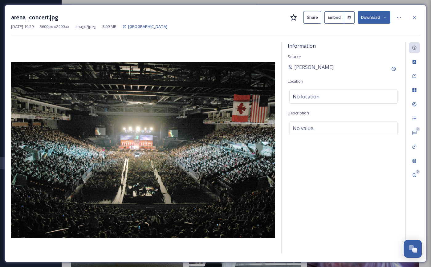
click at [337, 23] on button "Embed" at bounding box center [334, 17] width 20 height 12
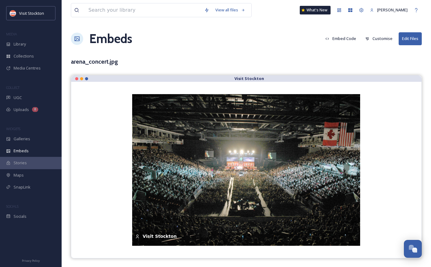
click at [348, 39] on button "Embed Code" at bounding box center [340, 39] width 37 height 12
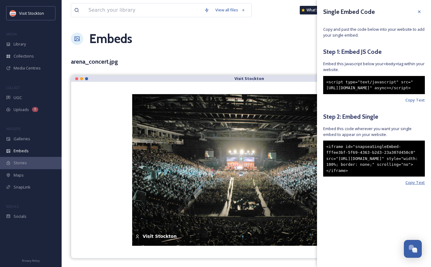
click at [411, 186] on span "Copy Text" at bounding box center [414, 183] width 19 height 6
click at [296, 69] on div "View all files What's New [PERSON_NAME] Embeds Embed Code Customise Edit Files …" at bounding box center [246, 133] width 369 height 267
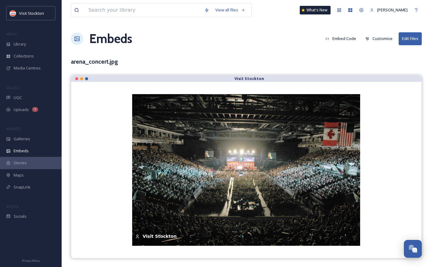
click at [375, 40] on button "Customise" at bounding box center [378, 39] width 33 height 12
click at [285, 41] on div "Embeds Embed Code Customise Edit Files" at bounding box center [246, 39] width 351 height 18
click at [348, 40] on button "Embed Code" at bounding box center [340, 39] width 37 height 12
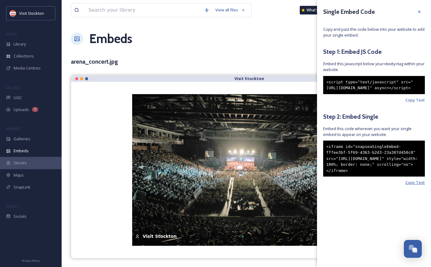
click at [416, 186] on span "Copy Text" at bounding box center [414, 183] width 19 height 6
click at [21, 47] on span "Library" at bounding box center [20, 44] width 12 height 6
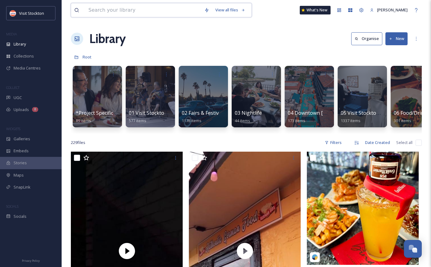
click at [137, 10] on input at bounding box center [143, 10] width 116 height 14
type input "chorale"
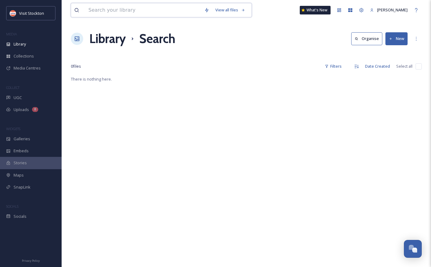
click at [125, 10] on input at bounding box center [143, 10] width 116 height 14
click at [291, 38] on div "Library Search Organise New" at bounding box center [246, 39] width 351 height 18
click at [135, 8] on input at bounding box center [143, 10] width 116 height 14
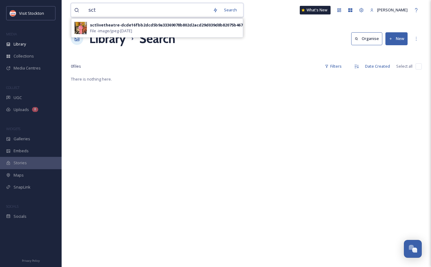
click at [128, 9] on input "sct" at bounding box center [147, 10] width 124 height 14
type input "theatre"
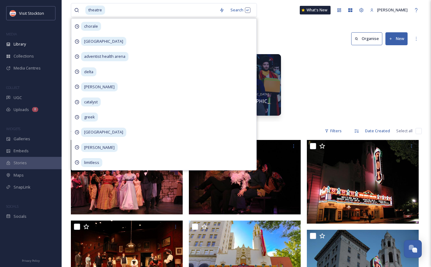
click at [293, 36] on div "Library Search Organise New" at bounding box center [246, 39] width 351 height 18
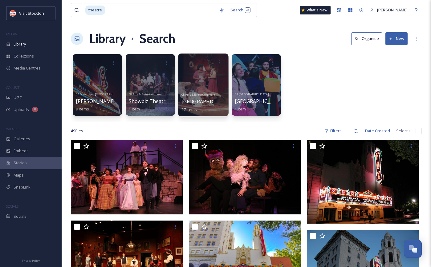
click at [211, 74] on div at bounding box center [203, 85] width 50 height 63
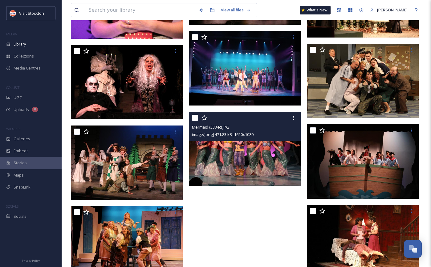
scroll to position [617, 0]
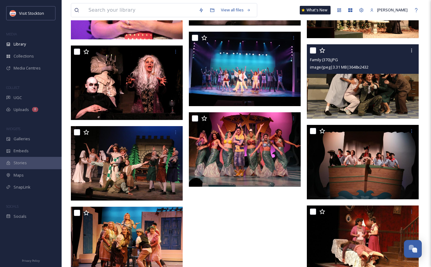
click at [360, 93] on img at bounding box center [363, 81] width 112 height 75
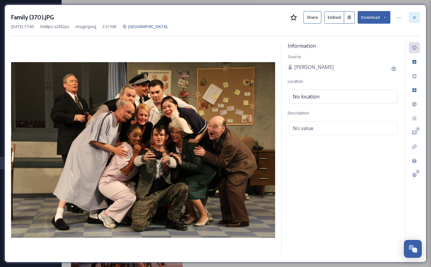
click at [414, 17] on icon at bounding box center [414, 17] width 5 height 5
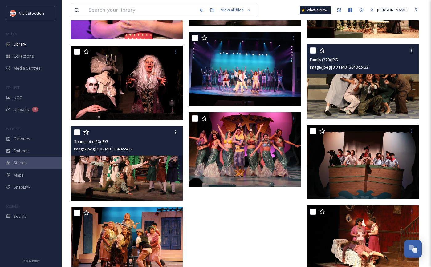
click at [129, 170] on img at bounding box center [127, 163] width 112 height 75
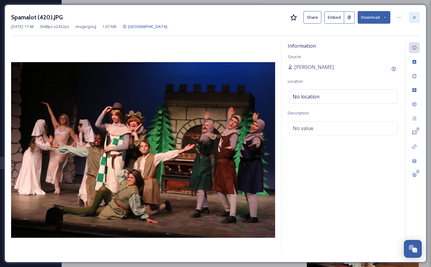
click at [416, 16] on icon at bounding box center [414, 17] width 5 height 5
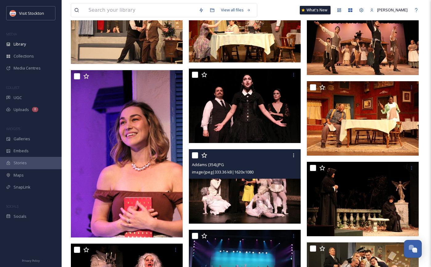
scroll to position [419, 0]
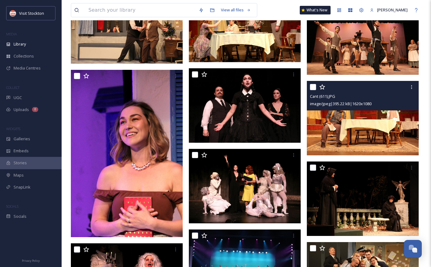
click at [343, 135] on img at bounding box center [363, 118] width 112 height 75
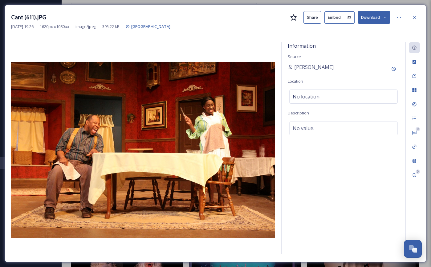
click at [338, 18] on button "Embed" at bounding box center [334, 17] width 20 height 12
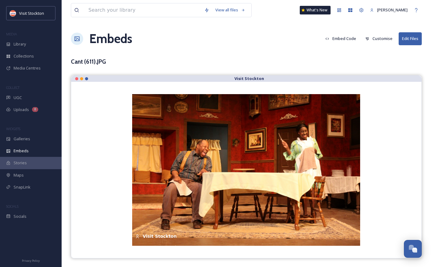
click at [351, 39] on button "Embed Code" at bounding box center [340, 39] width 37 height 12
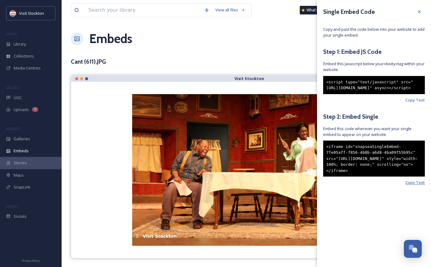
click at [416, 186] on span "Copy Text" at bounding box center [414, 183] width 19 height 6
click at [413, 186] on span "Copy Text" at bounding box center [414, 183] width 19 height 6
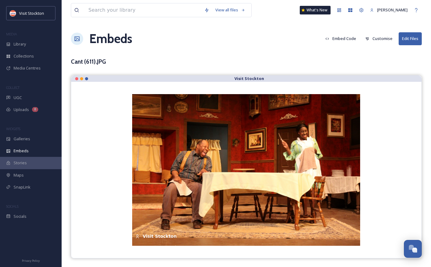
click at [235, 36] on div "Embeds Embed Code Customise Edit Files" at bounding box center [246, 39] width 351 height 18
click at [386, 38] on button "Customise" at bounding box center [378, 39] width 33 height 12
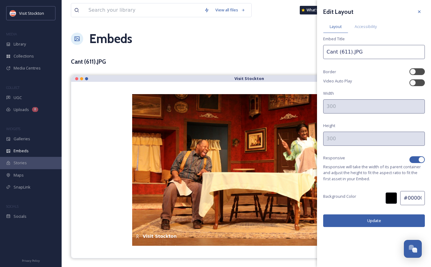
click at [422, 158] on div at bounding box center [421, 160] width 6 height 6
checkbox input "false"
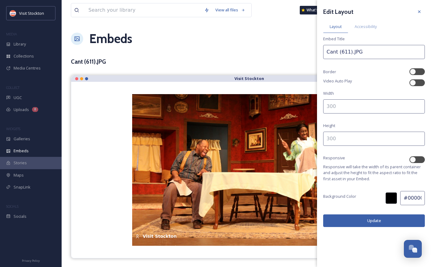
click at [362, 110] on input at bounding box center [374, 106] width 102 height 14
type input "700"
click at [354, 140] on input at bounding box center [374, 139] width 102 height 14
click at [364, 219] on button "Update" at bounding box center [374, 221] width 102 height 13
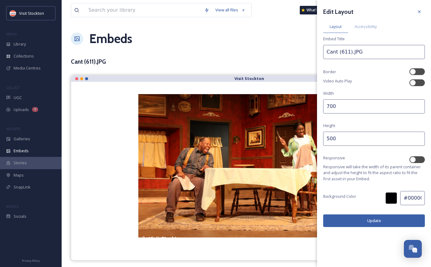
drag, startPoint x: 333, startPoint y: 140, endPoint x: 329, endPoint y: 140, distance: 3.7
click at [329, 140] on input "500" at bounding box center [374, 139] width 102 height 14
click at [350, 218] on button "Update" at bounding box center [374, 221] width 102 height 13
drag, startPoint x: 332, startPoint y: 140, endPoint x: 322, endPoint y: 140, distance: 9.5
click at [322, 140] on div "Edit Layout Layout Accessibility Embed Title Cant (611).JPG Border Video Auto P…" at bounding box center [374, 116] width 114 height 233
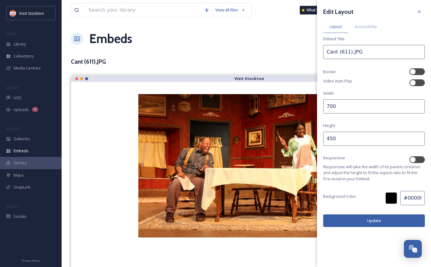
type input "450"
click at [360, 221] on button "Update" at bounding box center [374, 221] width 102 height 13
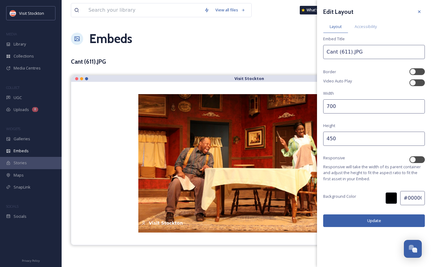
click at [343, 222] on button "Update" at bounding box center [374, 221] width 102 height 13
click at [300, 63] on div "Cant (611).JPG" at bounding box center [246, 61] width 351 height 9
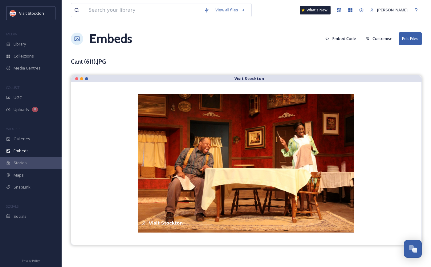
click at [347, 38] on button "Embed Code" at bounding box center [340, 39] width 37 height 12
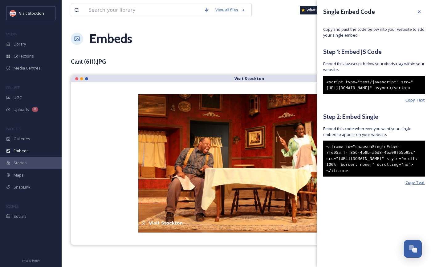
click at [411, 186] on span "Copy Text" at bounding box center [414, 183] width 19 height 6
click at [409, 186] on span "Copy Text" at bounding box center [414, 183] width 19 height 6
click at [270, 51] on div "View all files What's New [PERSON_NAME] Embeds Embed Code Customise Edit Files …" at bounding box center [246, 133] width 369 height 267
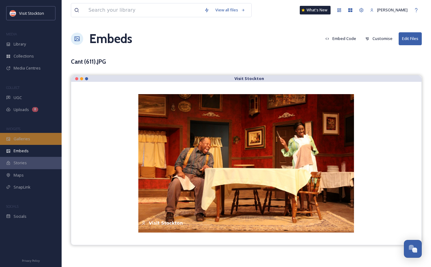
click at [38, 137] on div "Galleries" at bounding box center [31, 139] width 62 height 12
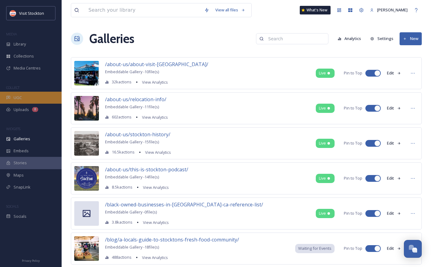
click at [19, 100] on span "UGC" at bounding box center [18, 98] width 8 height 6
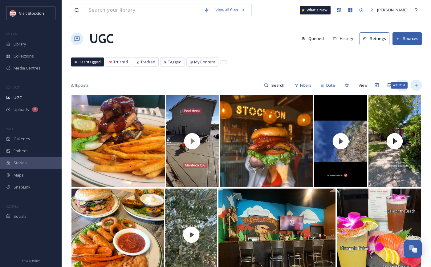
click at [418, 86] on icon at bounding box center [416, 85] width 5 height 5
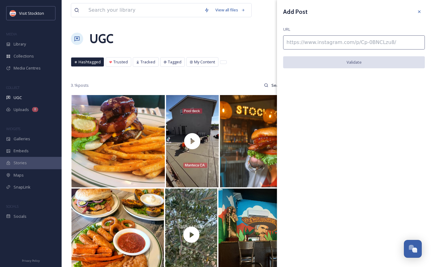
click at [356, 45] on input at bounding box center [354, 42] width 142 height 14
paste input "[URL][DOMAIN_NAME]"
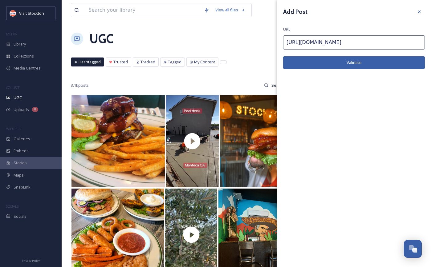
type input "[URL][DOMAIN_NAME]"
click at [360, 62] on button "Validate" at bounding box center [354, 62] width 142 height 13
click at [375, 65] on button "Add Post" at bounding box center [354, 62] width 142 height 13
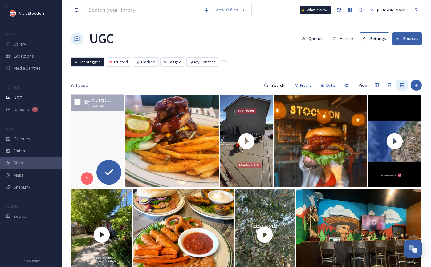
click at [104, 125] on video "Experience the cultural beauty inside the @mexicanheritagecenter 🇲🇽🎨\a\a#visits…" at bounding box center [98, 141] width 56 height 93
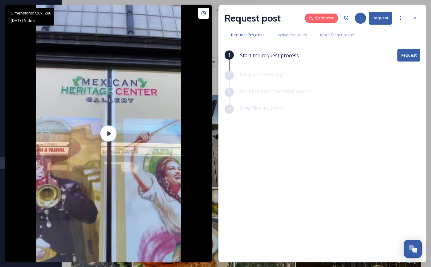
click at [409, 54] on button "Request" at bounding box center [408, 55] width 23 height 13
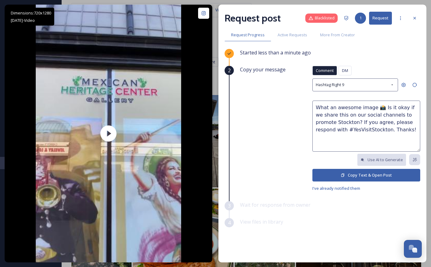
click at [386, 179] on button "Copy Text & Open Post" at bounding box center [366, 175] width 108 height 13
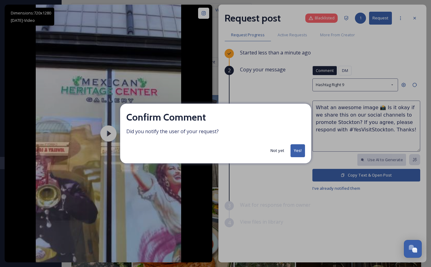
click at [298, 148] on button "Yes!" at bounding box center [297, 150] width 14 height 13
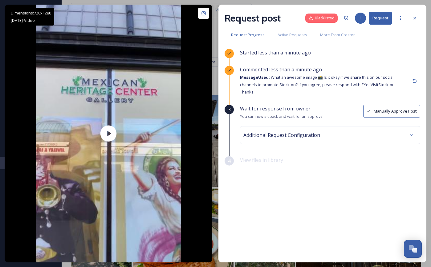
click at [400, 105] on button "Manually Approve Post" at bounding box center [391, 111] width 57 height 13
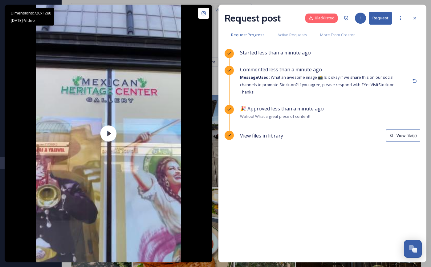
click at [402, 129] on button "View file(s)" at bounding box center [403, 135] width 34 height 13
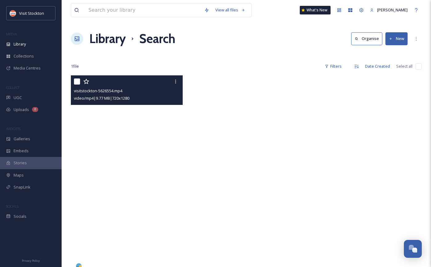
click at [157, 120] on video "visitstockton-5626554.mp4" at bounding box center [127, 174] width 112 height 199
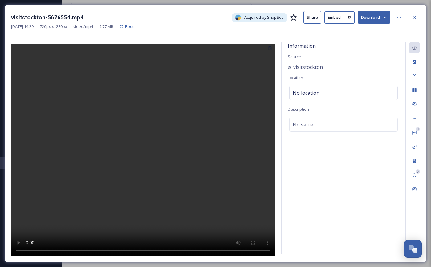
click at [334, 16] on button "Embed" at bounding box center [334, 17] width 20 height 12
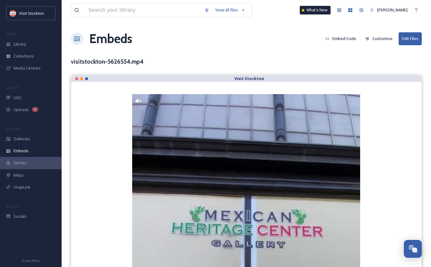
click at [379, 41] on button "Customise" at bounding box center [378, 39] width 33 height 12
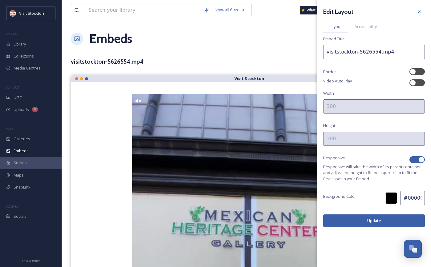
click at [422, 160] on div at bounding box center [421, 160] width 6 height 6
checkbox input "false"
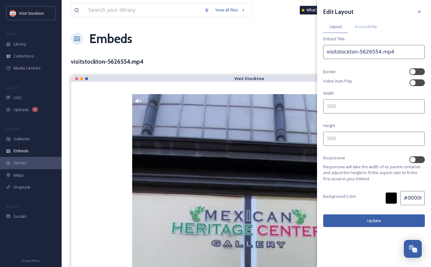
click at [363, 108] on input at bounding box center [374, 106] width 102 height 14
type input "500"
click at [341, 140] on input at bounding box center [374, 139] width 102 height 14
type input "700"
click at [347, 219] on button "Update" at bounding box center [374, 221] width 102 height 13
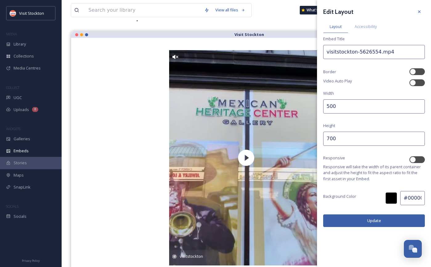
scroll to position [55, 0]
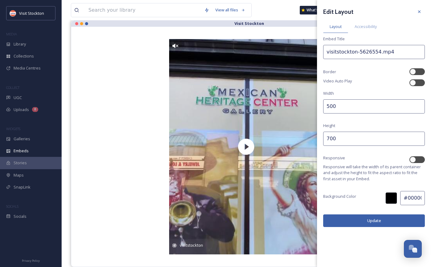
drag, startPoint x: 332, startPoint y: 104, endPoint x: 321, endPoint y: 104, distance: 11.4
click at [321, 104] on div "Edit Layout Layout Accessibility Embed Title visitstockton-5626554.mp4 Border V…" at bounding box center [374, 116] width 114 height 233
type input "450"
drag, startPoint x: 332, startPoint y: 139, endPoint x: 317, endPoint y: 139, distance: 15.7
click at [317, 139] on div "Edit Layout Layout Accessibility Embed Title visitstockton-5626554.mp4 Border V…" at bounding box center [374, 116] width 114 height 233
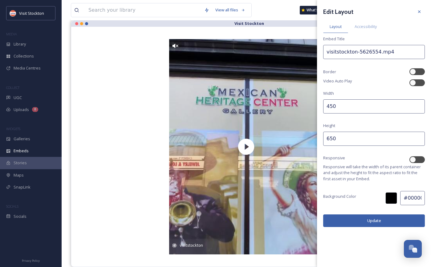
type input "650"
click at [350, 217] on button "Update" at bounding box center [374, 221] width 102 height 13
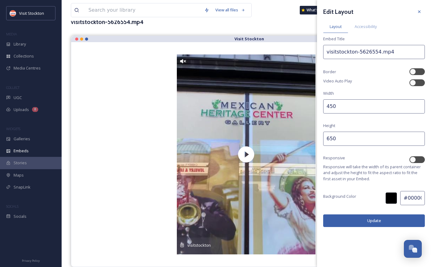
scroll to position [40, 0]
click at [358, 226] on button "Update" at bounding box center [374, 221] width 102 height 13
click at [282, 18] on div "View all files What's New [PERSON_NAME]" at bounding box center [246, 10] width 351 height 20
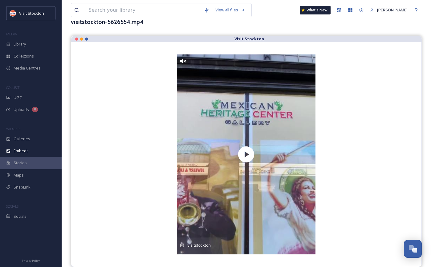
scroll to position [0, 0]
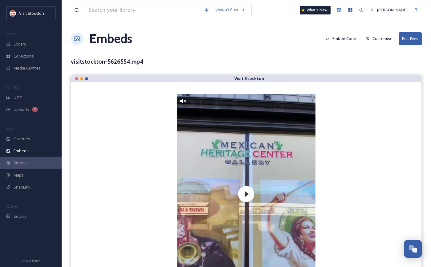
click at [350, 38] on button "Embed Code" at bounding box center [340, 39] width 37 height 12
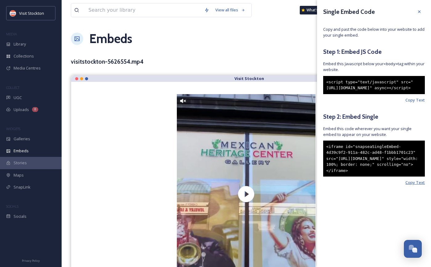
click at [419, 186] on span "Copy Text" at bounding box center [414, 183] width 19 height 6
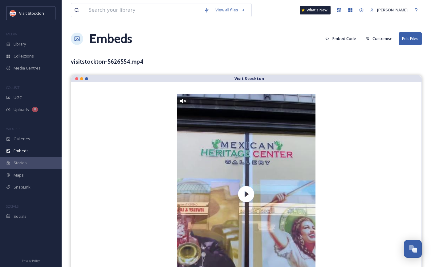
click at [228, 38] on div "Embeds Embed Code Customise Edit Files" at bounding box center [246, 39] width 351 height 18
click at [12, 45] on div "Library" at bounding box center [31, 44] width 62 height 12
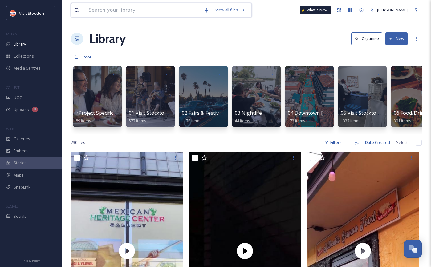
click at [119, 12] on input at bounding box center [143, 10] width 116 height 14
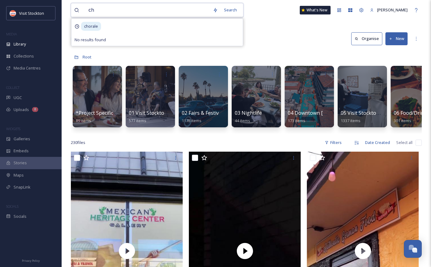
type input "c"
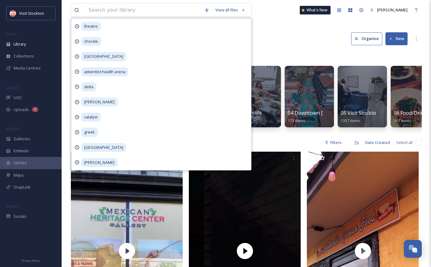
click at [267, 35] on div "Library Organise New" at bounding box center [246, 39] width 351 height 18
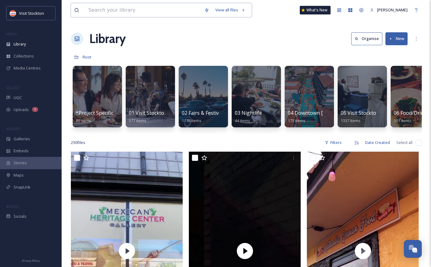
click at [166, 7] on input at bounding box center [143, 10] width 116 height 14
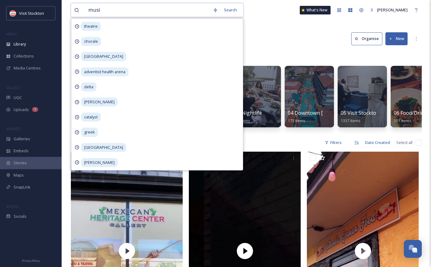
type input "music"
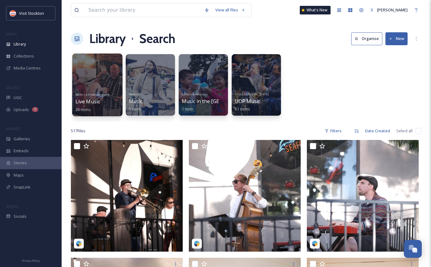
click at [90, 93] on span "08 Arts & Entertainment" at bounding box center [92, 94] width 34 height 4
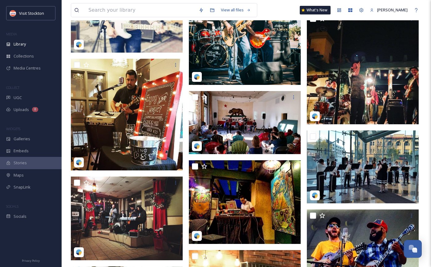
scroll to position [615, 0]
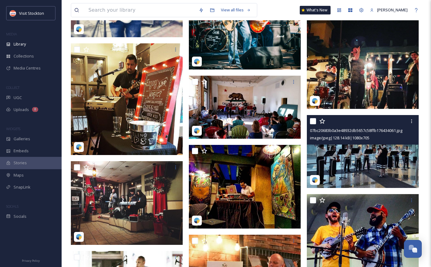
click at [332, 160] on img at bounding box center [363, 151] width 112 height 73
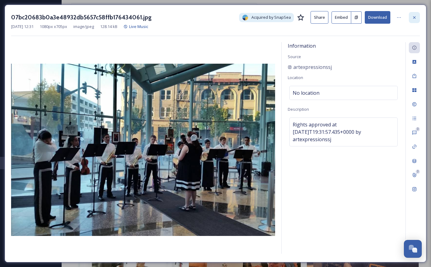
click at [413, 20] on div at bounding box center [414, 17] width 11 height 11
